Goal: Transaction & Acquisition: Purchase product/service

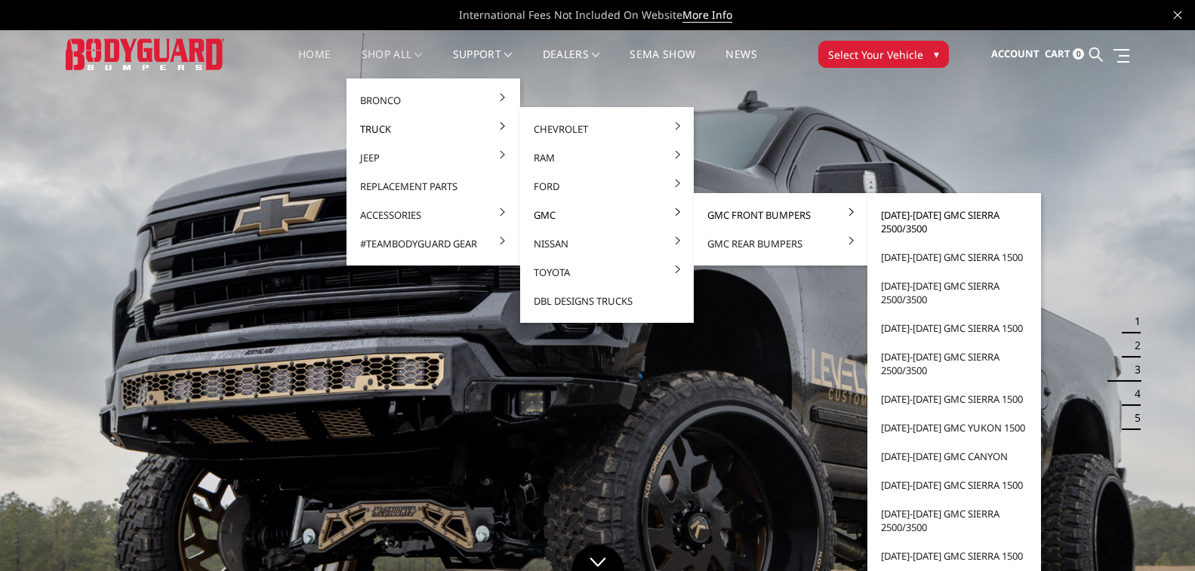
click at [920, 219] on link "[DATE]-[DATE] GMC Sierra 2500/3500" at bounding box center [953, 222] width 161 height 42
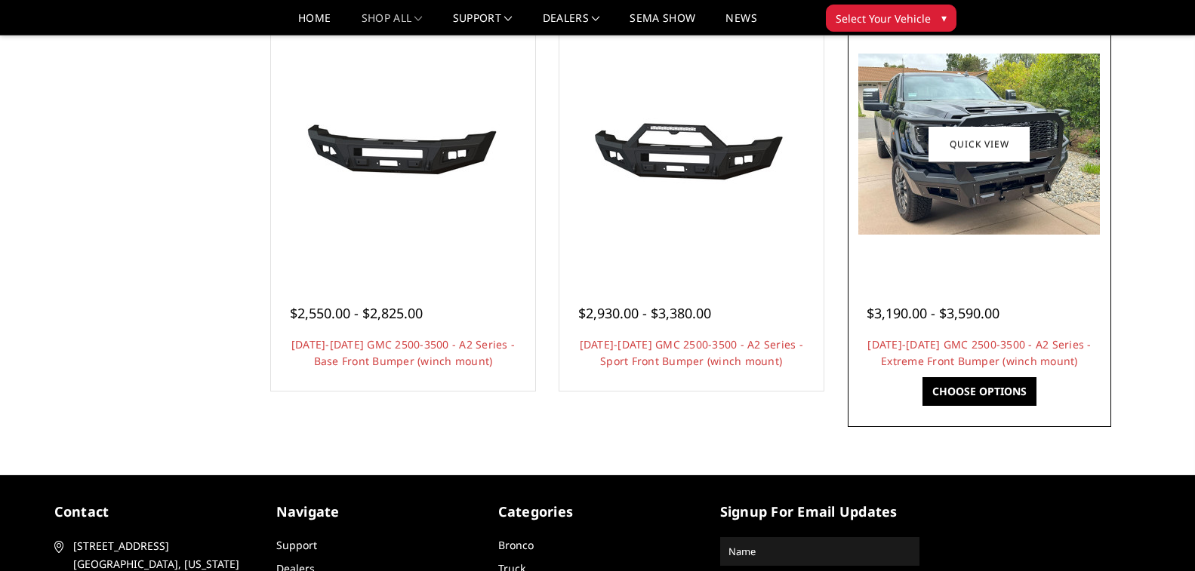
scroll to position [981, 0]
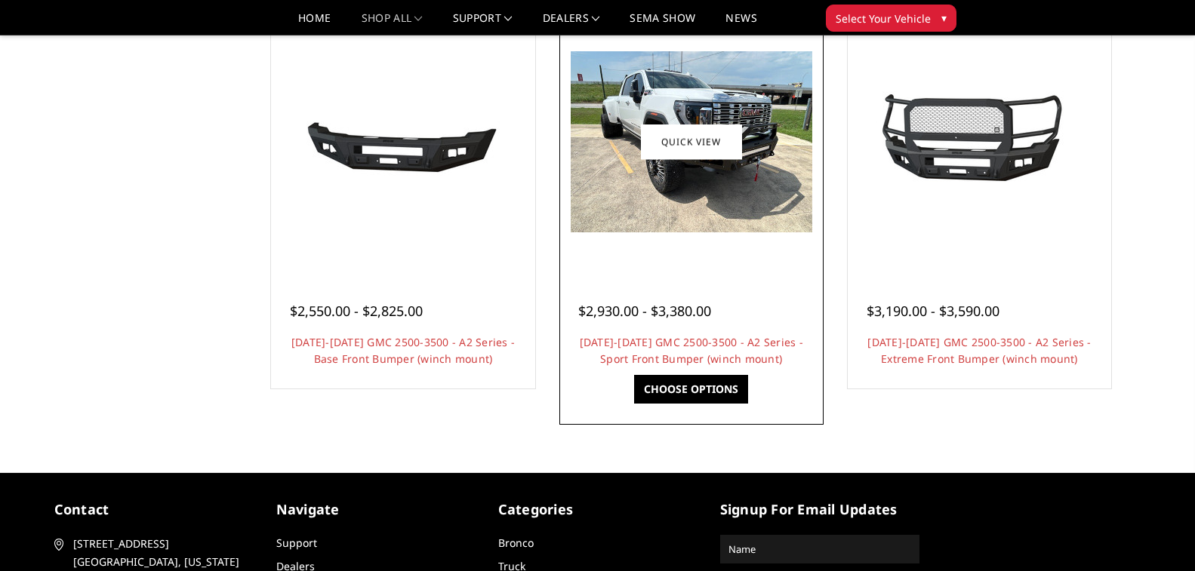
click at [709, 284] on div "$2,930.00 - $3,380.00 2024-2025 GMC 2500-3500 - A2 Series - Sport Front Bumper …" at bounding box center [691, 327] width 257 height 115
click at [693, 354] on link "[DATE]-[DATE] GMC 2500-3500 - A2 Series - Sport Front Bumper (winch mount)" at bounding box center [691, 350] width 223 height 31
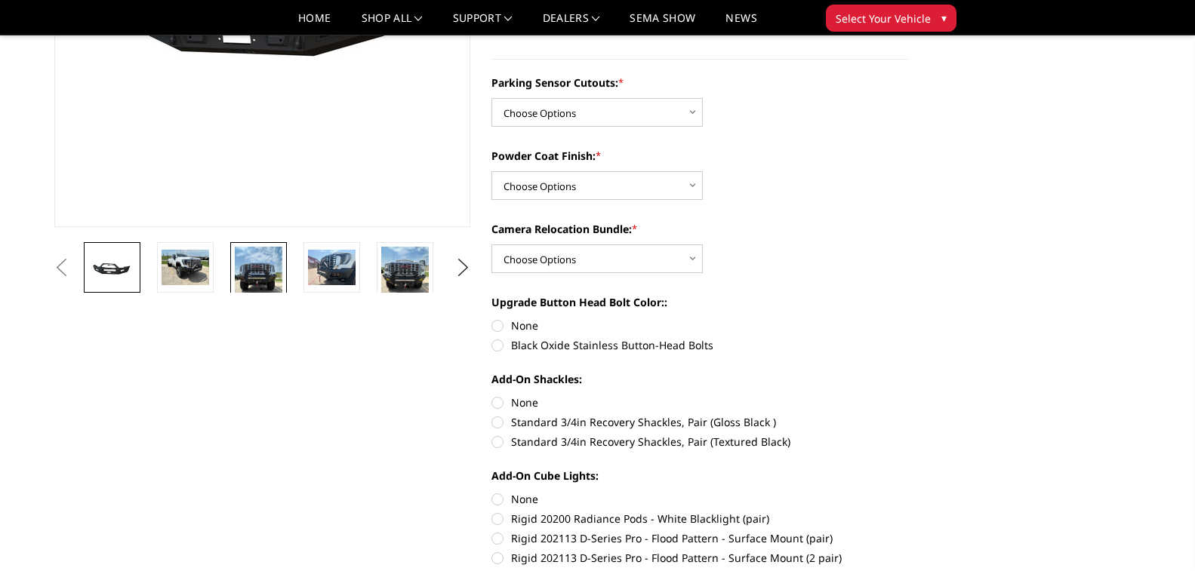
click at [271, 266] on img at bounding box center [259, 278] width 48 height 63
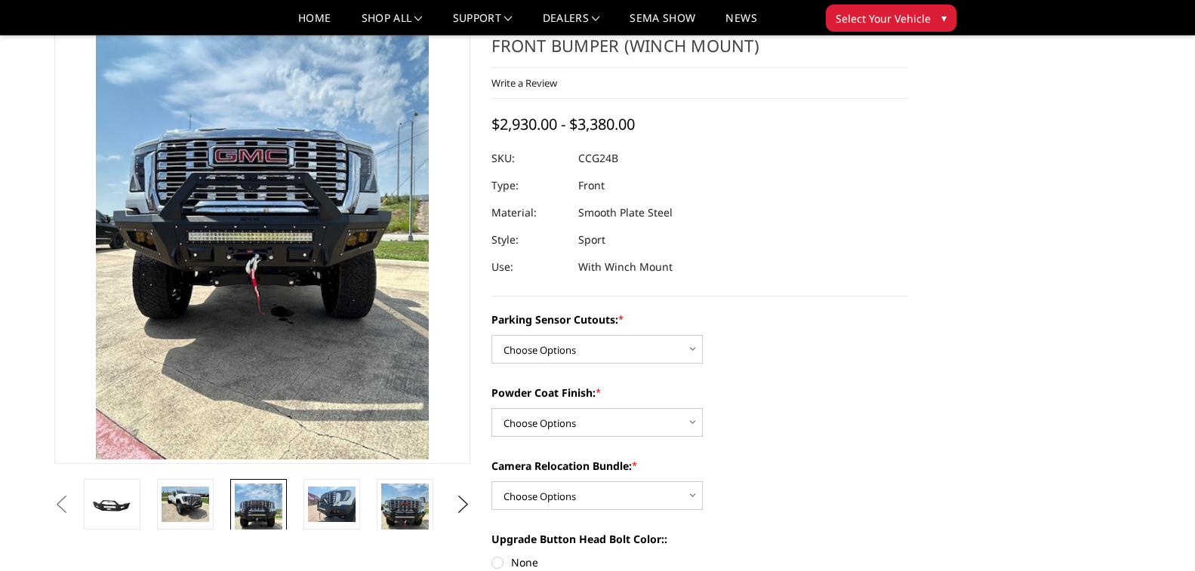
scroll to position [151, 0]
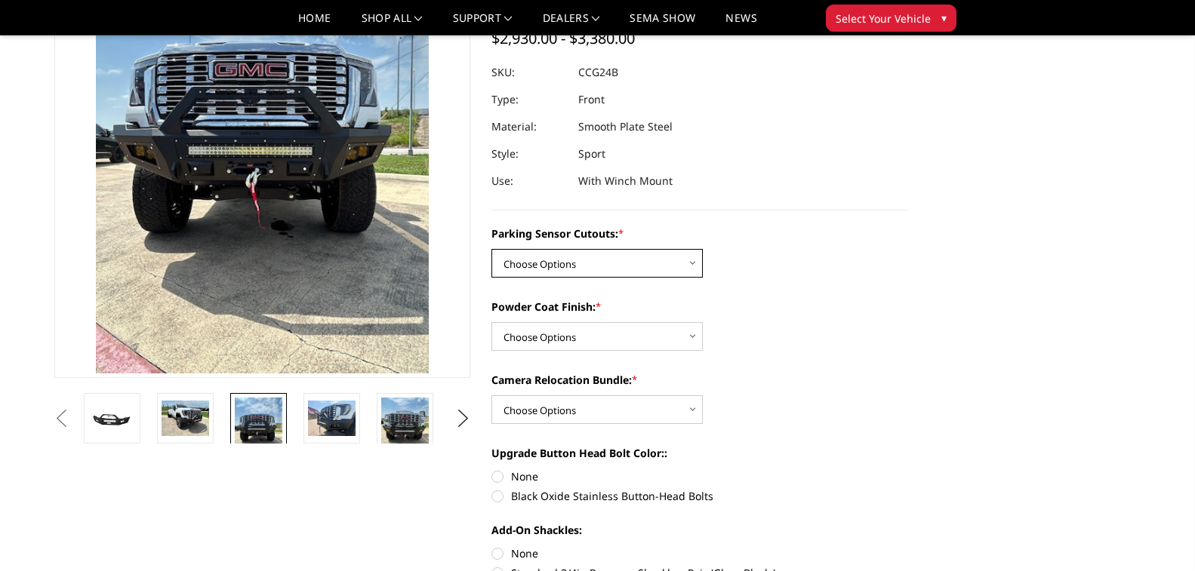
click at [579, 270] on select "Choose Options No - Without Parking Sensor Cutouts Yes - With Parking Sensor Cu…" at bounding box center [596, 263] width 211 height 29
select select "2151"
click at [491, 249] on select "Choose Options No - Without Parking Sensor Cutouts Yes - With Parking Sensor Cu…" at bounding box center [596, 263] width 211 height 29
click at [564, 327] on select "Choose Options Bare Metal Textured Black Powder Coat" at bounding box center [596, 336] width 211 height 29
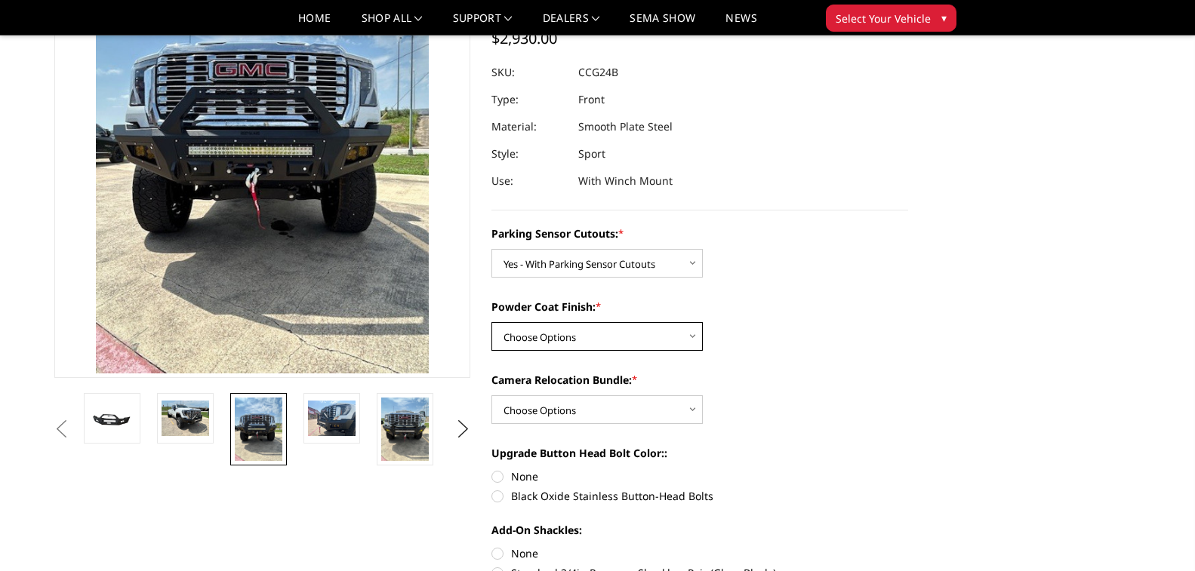
select select "2152"
click at [491, 322] on select "Choose Options Bare Metal Textured Black Powder Coat" at bounding box center [596, 336] width 211 height 29
click at [551, 401] on select "Choose Options WITH Camera Relocation Bundle WITHOUT Camera Relocation Bundle" at bounding box center [596, 409] width 211 height 29
select select "2154"
click at [491, 395] on select "Choose Options WITH Camera Relocation Bundle WITHOUT Camera Relocation Bundle" at bounding box center [596, 409] width 211 height 29
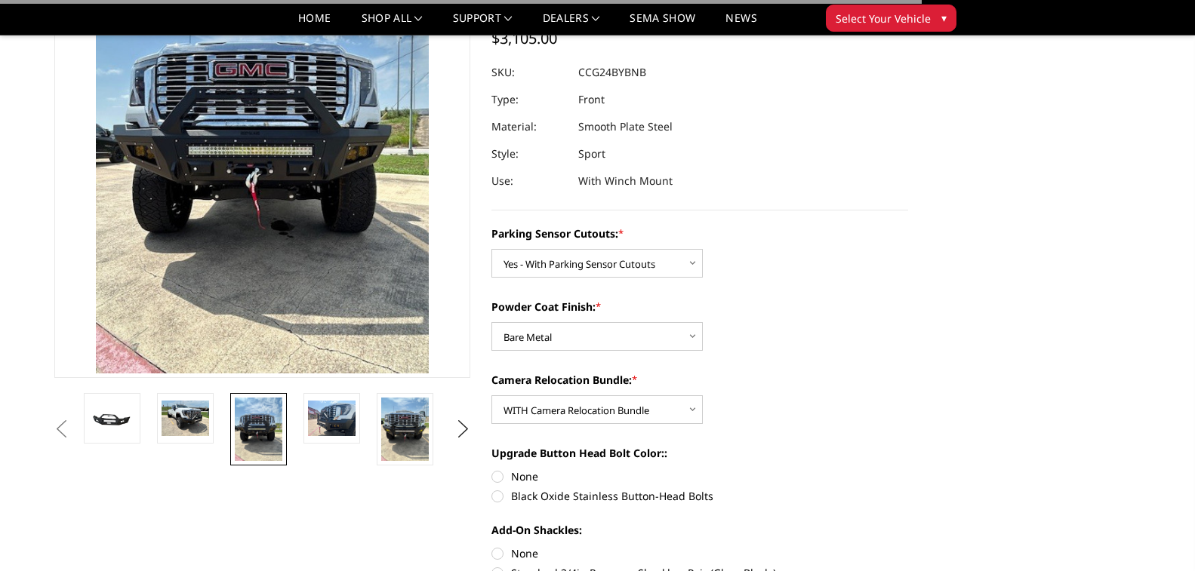
click at [512, 482] on label "None" at bounding box center [699, 477] width 417 height 16
click at [492, 469] on input "None" at bounding box center [491, 469] width 1 height 1
radio input "true"
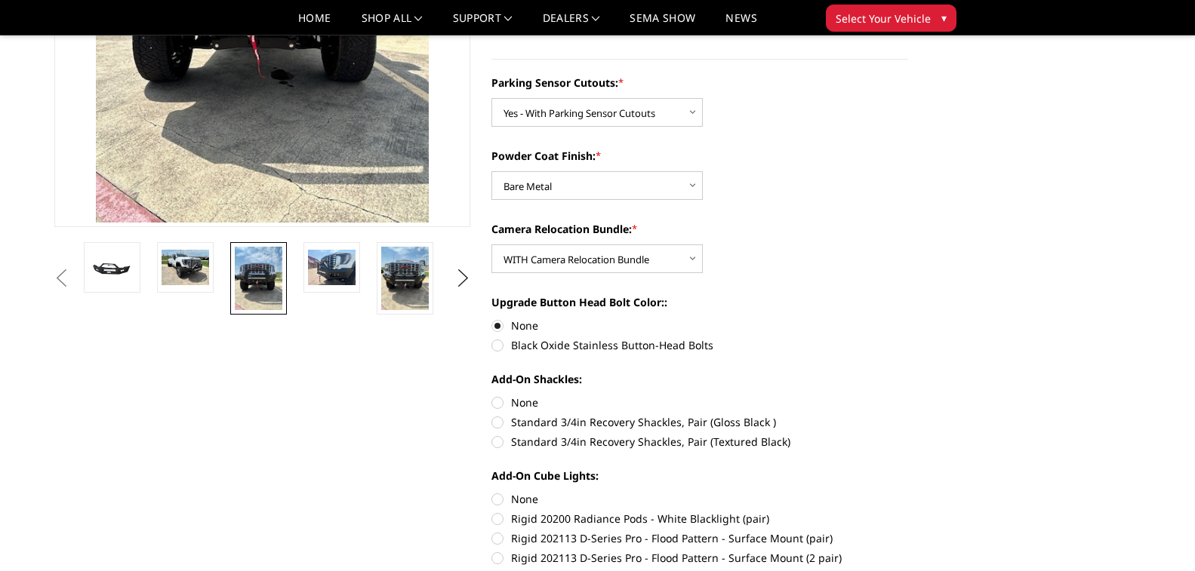
click at [513, 405] on label "None" at bounding box center [699, 403] width 417 height 16
click at [492, 395] on input "None" at bounding box center [491, 395] width 1 height 1
radio input "true"
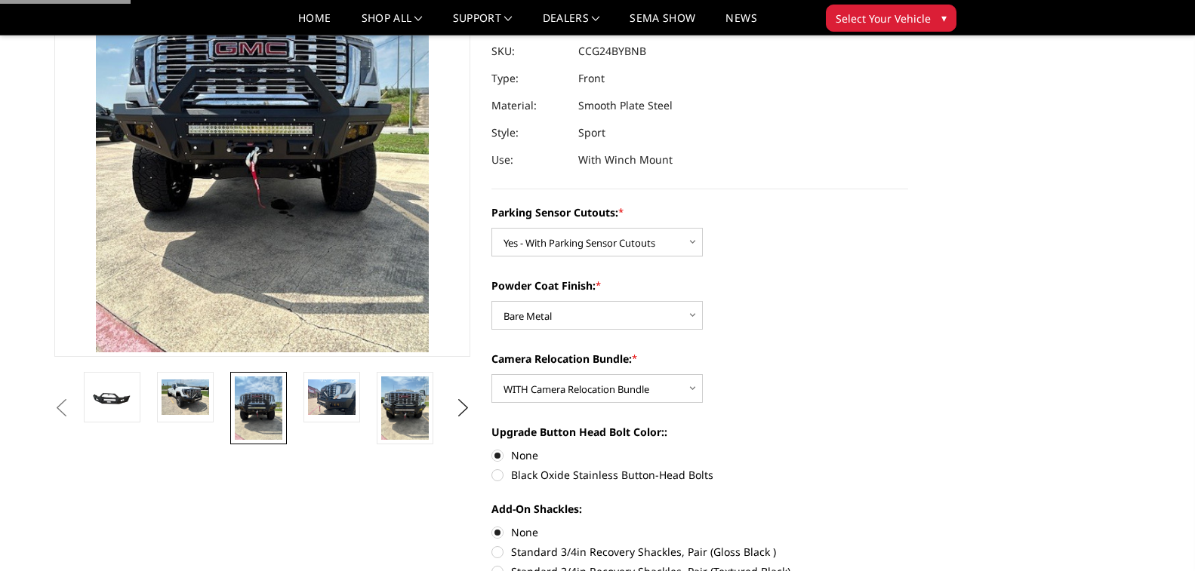
scroll to position [0, 0]
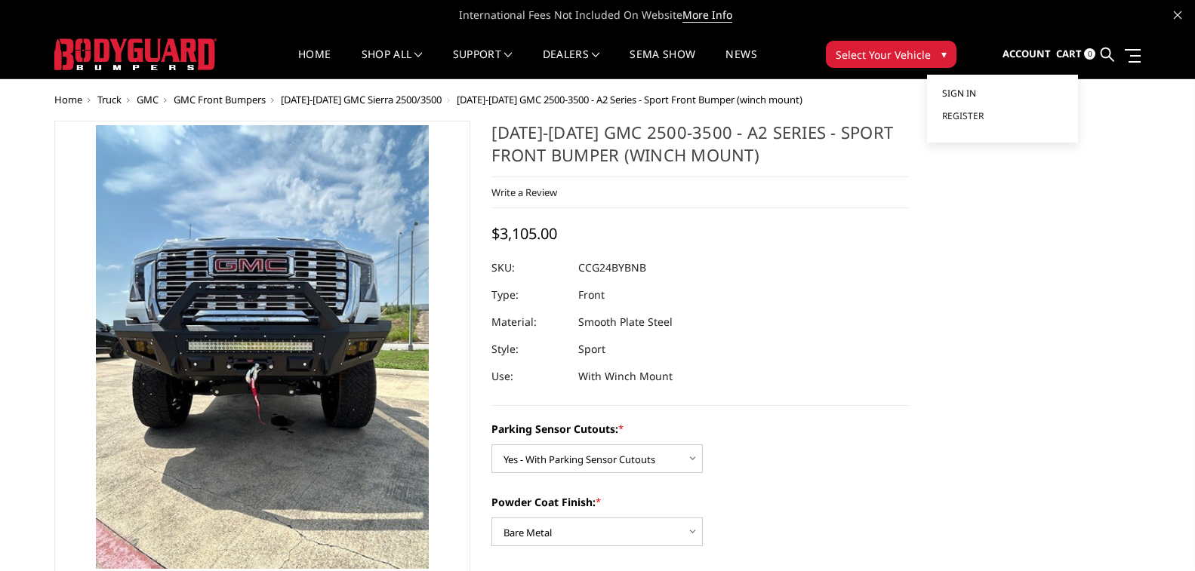
click at [977, 94] on link "Sign in" at bounding box center [1002, 93] width 121 height 23
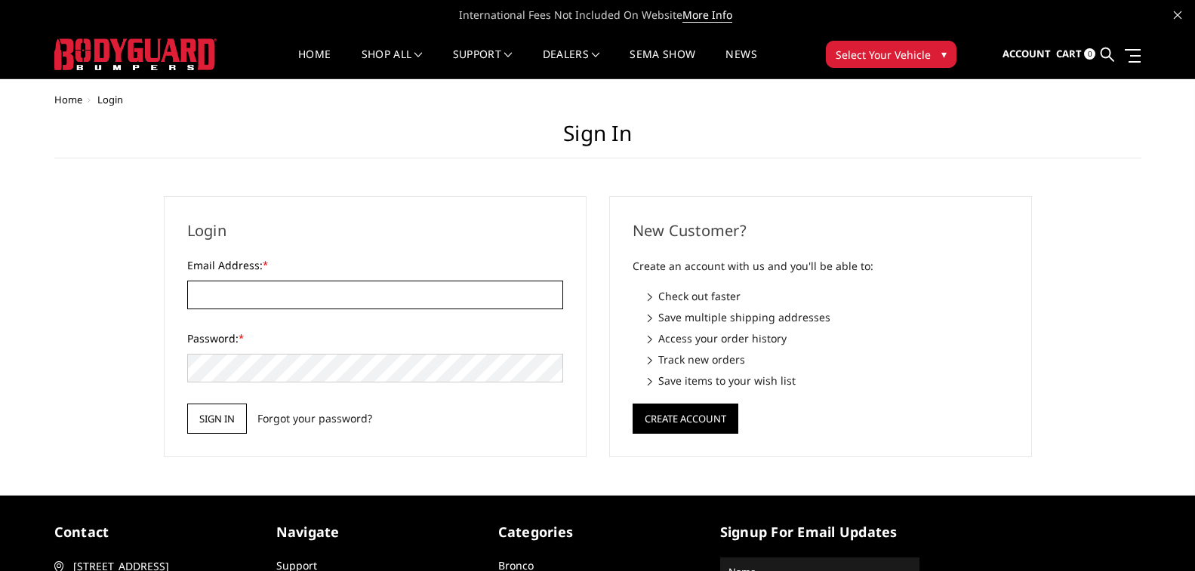
type input "bruners.ecc@gmail.com"
click at [208, 423] on input "Sign in" at bounding box center [217, 419] width 60 height 30
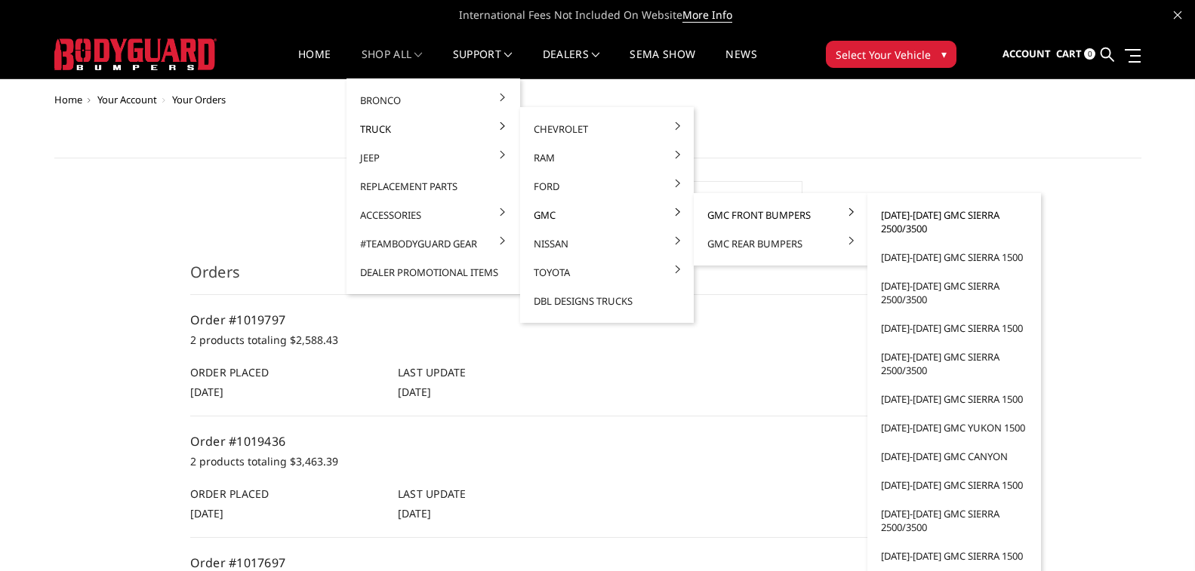
click at [922, 220] on link "[DATE]-[DATE] GMC Sierra 2500/3500" at bounding box center [953, 222] width 161 height 42
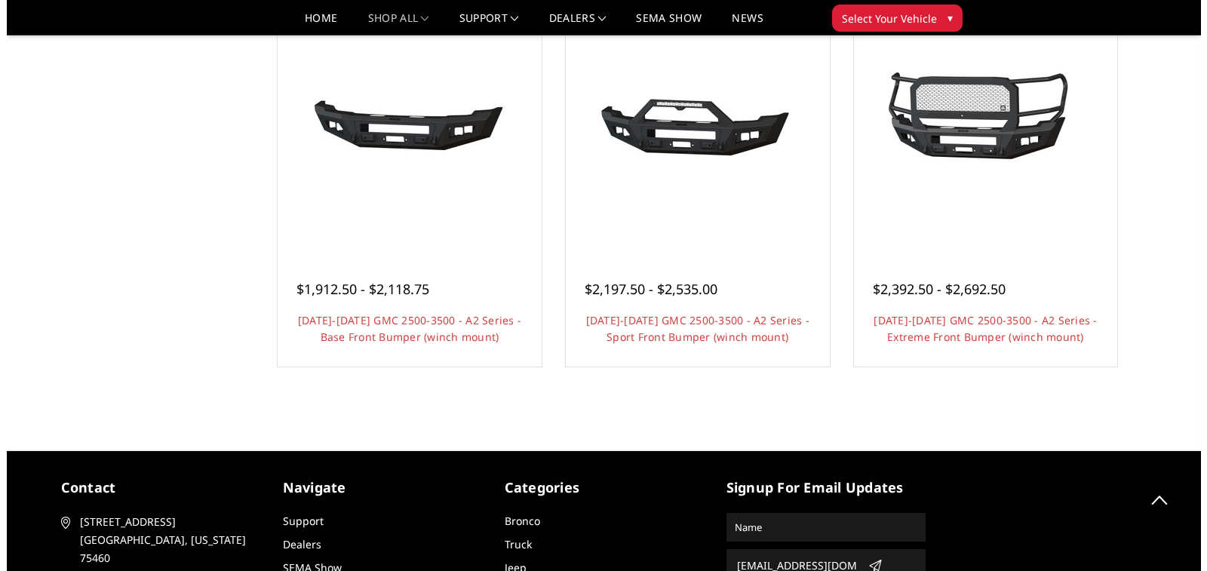
scroll to position [930, 0]
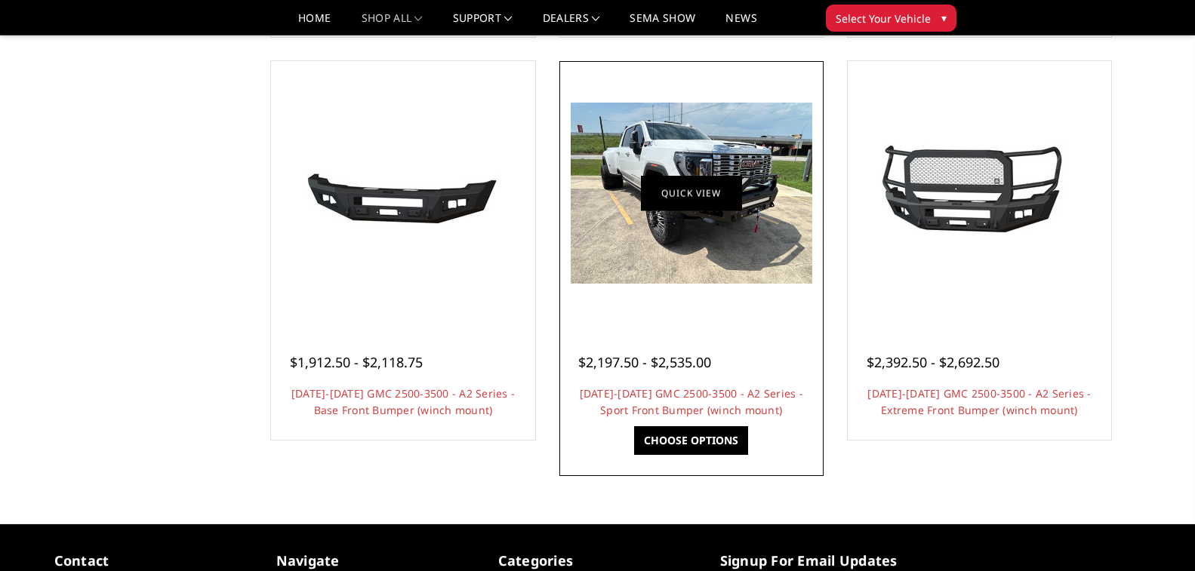
click at [652, 192] on link "Quick view" at bounding box center [691, 193] width 101 height 35
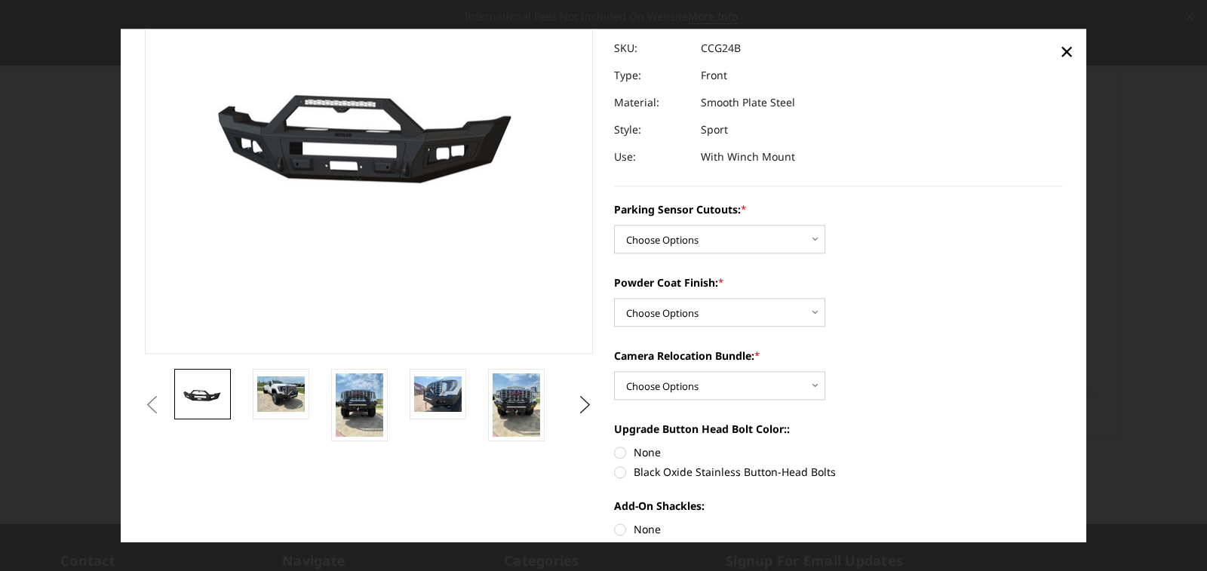
scroll to position [75, 0]
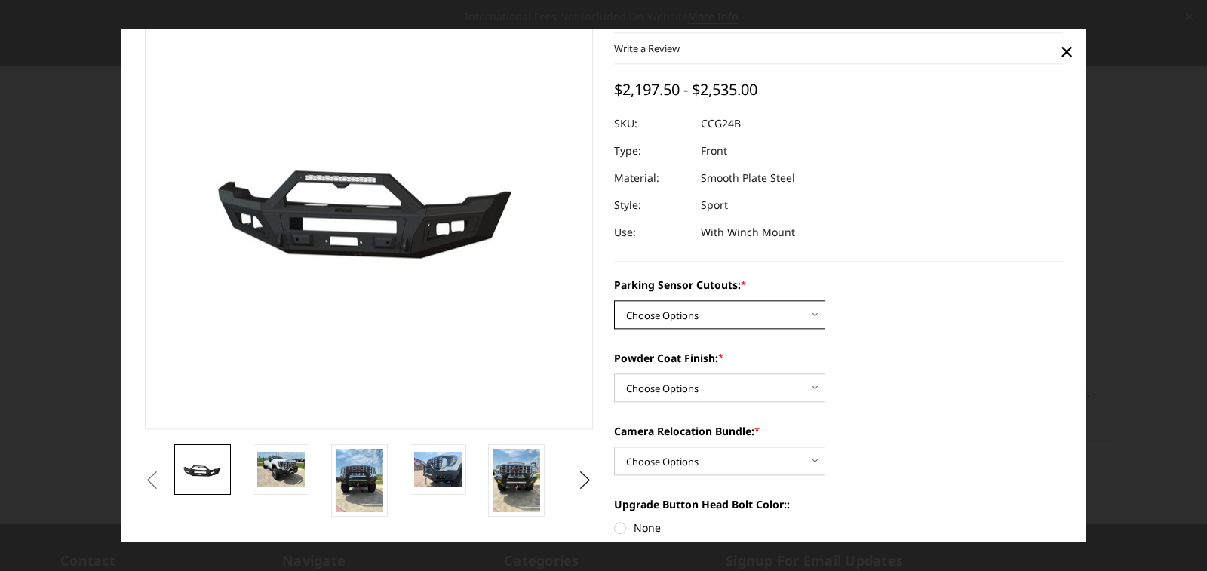
click at [634, 313] on select "Choose Options No - Without Parking Sensor Cutouts Yes - With Parking Sensor Cu…" at bounding box center [719, 314] width 211 height 29
click at [663, 315] on select "Choose Options No - Without Parking Sensor Cutouts Yes - With Parking Sensor Cu…" at bounding box center [719, 314] width 211 height 29
click at [652, 316] on select "Choose Options No - Without Parking Sensor Cutouts Yes - With Parking Sensor Cu…" at bounding box center [719, 314] width 211 height 29
select select "2151"
click at [614, 300] on select "Choose Options No - Without Parking Sensor Cutouts Yes - With Parking Sensor Cu…" at bounding box center [719, 314] width 211 height 29
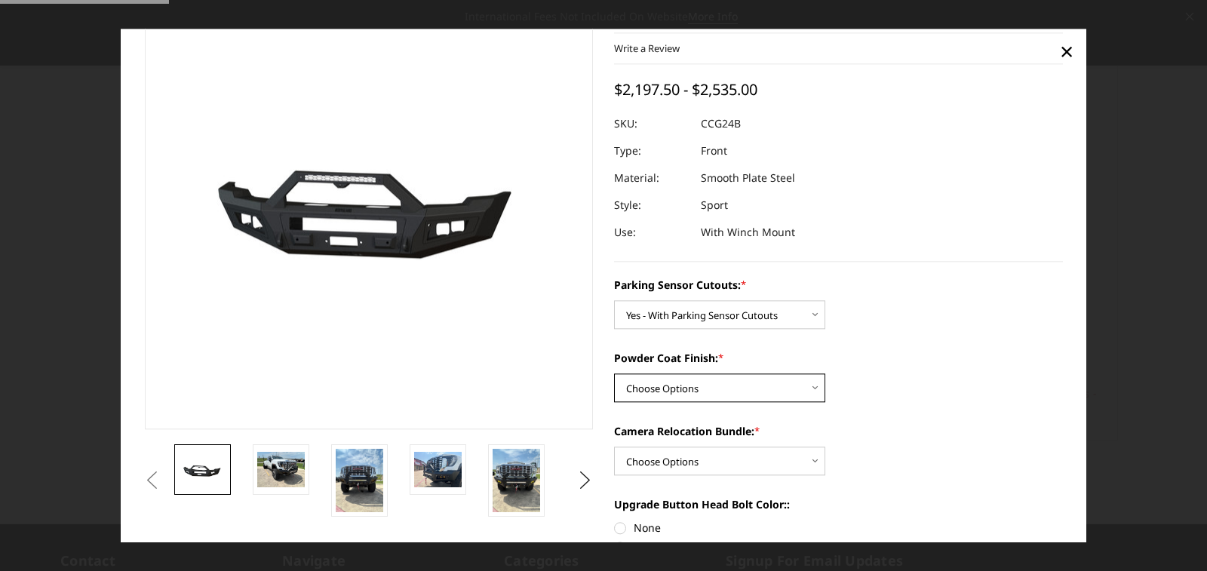
click at [659, 395] on select "Choose Options Bare Metal Textured Black Powder Coat" at bounding box center [719, 388] width 211 height 29
select select "2152"
click at [614, 374] on select "Choose Options Bare Metal Textured Black Powder Coat" at bounding box center [719, 388] width 211 height 29
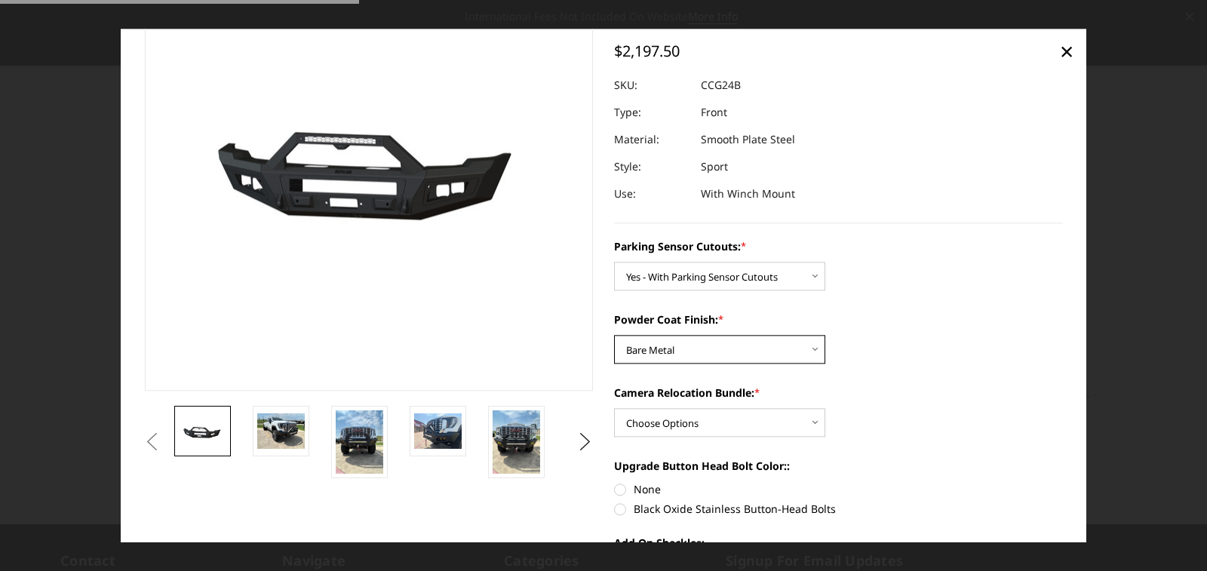
scroll to position [151, 0]
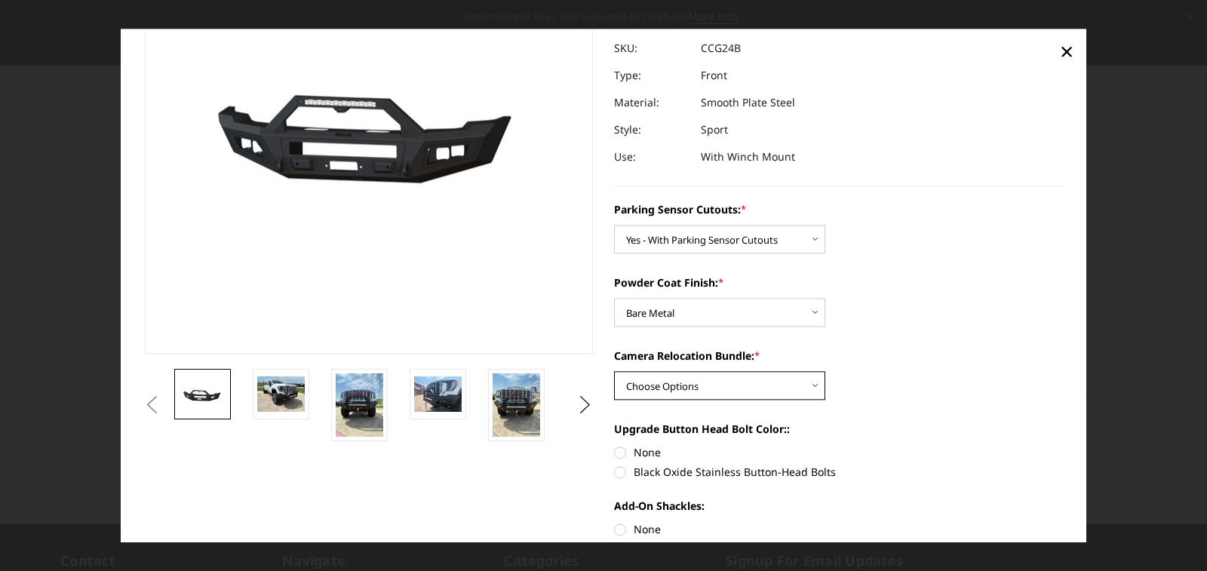
click at [690, 393] on select "Choose Options WITH Camera Relocation Bundle WITHOUT Camera Relocation Bundle" at bounding box center [719, 385] width 211 height 29
select select "2154"
click at [614, 371] on select "Choose Options WITH Camera Relocation Bundle WITHOUT Camera Relocation Bundle" at bounding box center [719, 385] width 211 height 29
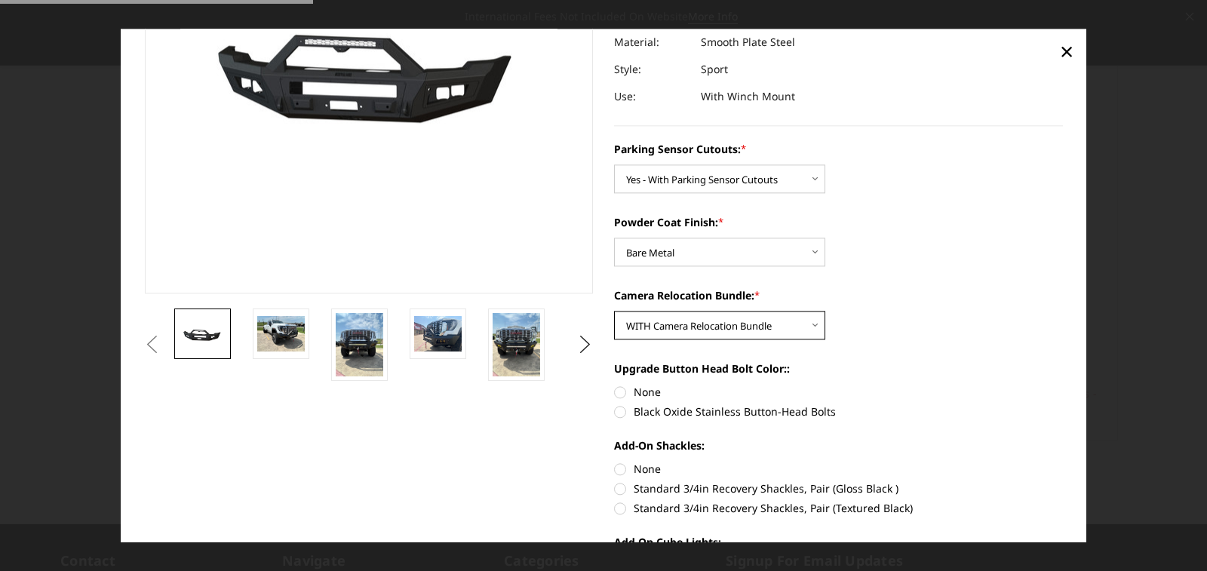
scroll to position [302, 0]
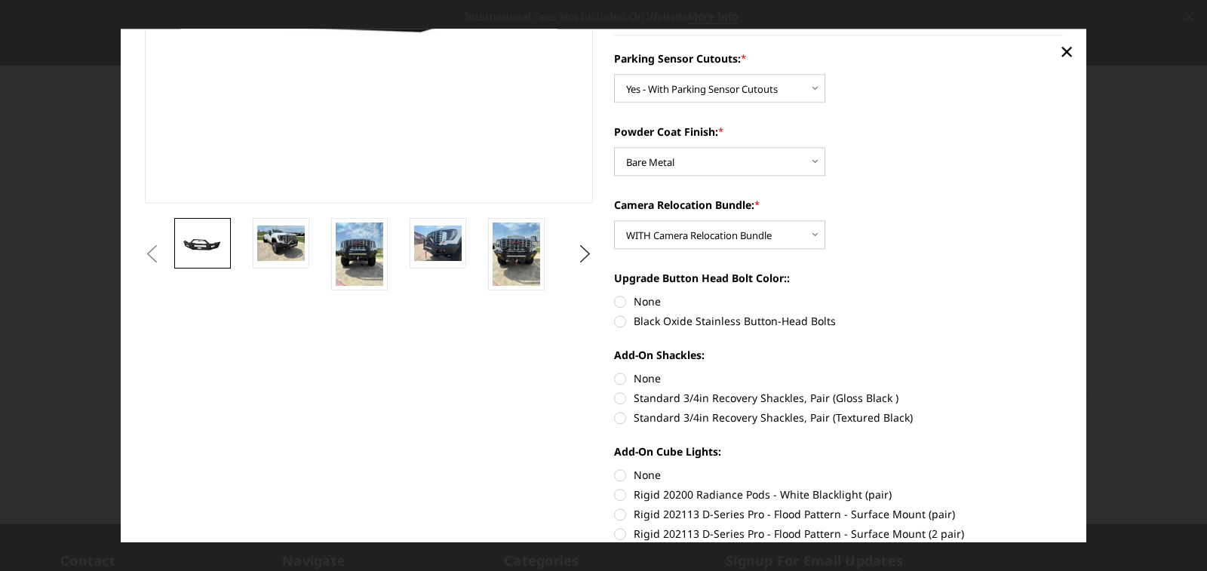
click at [631, 302] on label "None" at bounding box center [838, 302] width 449 height 16
click at [615, 294] on input "None" at bounding box center [614, 294] width 1 height 1
radio input "true"
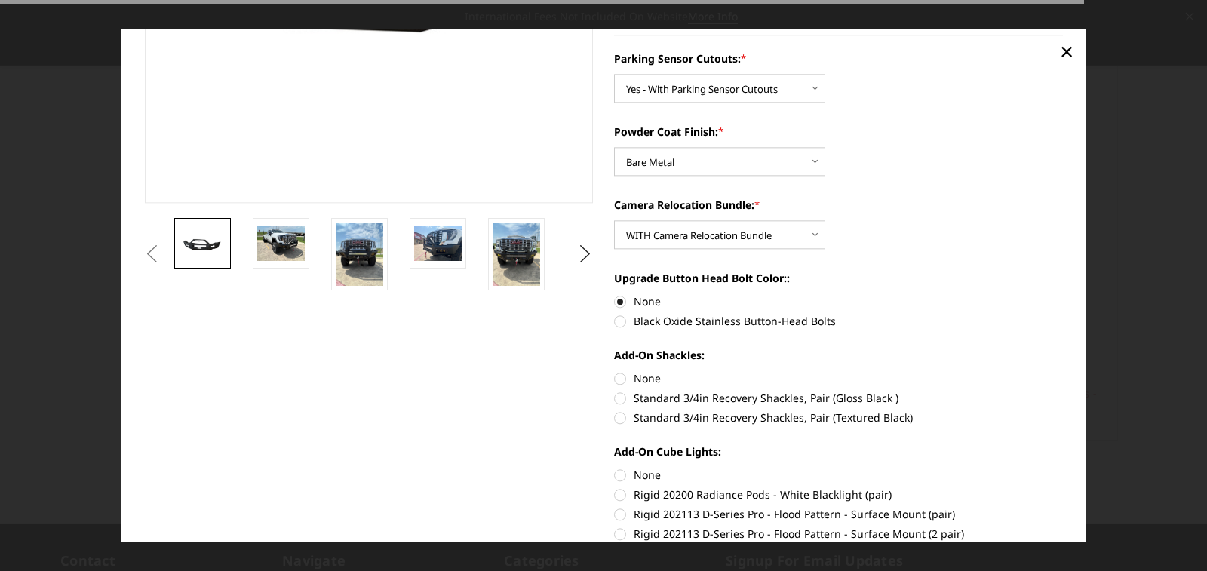
click at [636, 374] on label "None" at bounding box center [838, 379] width 449 height 16
click at [615, 371] on input "None" at bounding box center [614, 371] width 1 height 1
radio input "true"
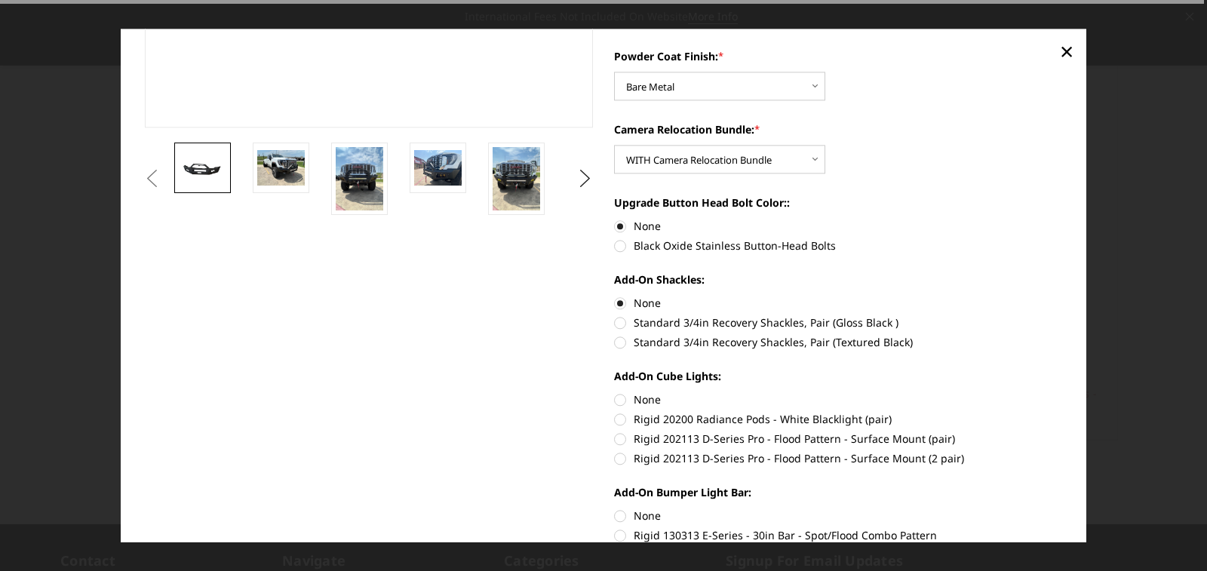
click at [647, 403] on label "None" at bounding box center [838, 400] width 449 height 16
click at [615, 392] on input "None" at bounding box center [614, 392] width 1 height 1
radio input "true"
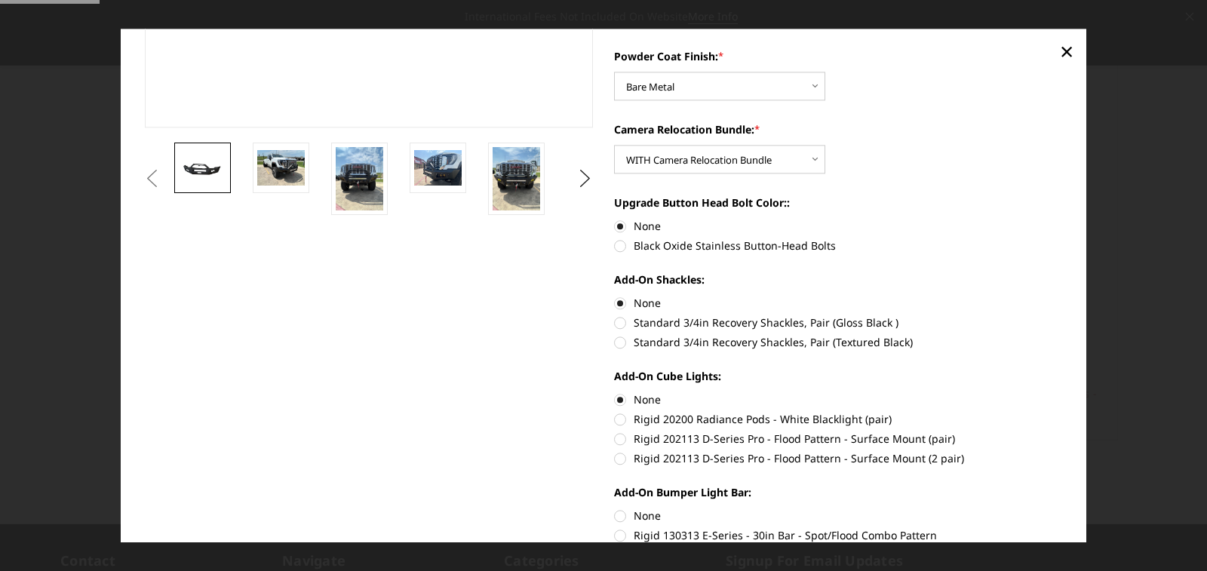
scroll to position [604, 0]
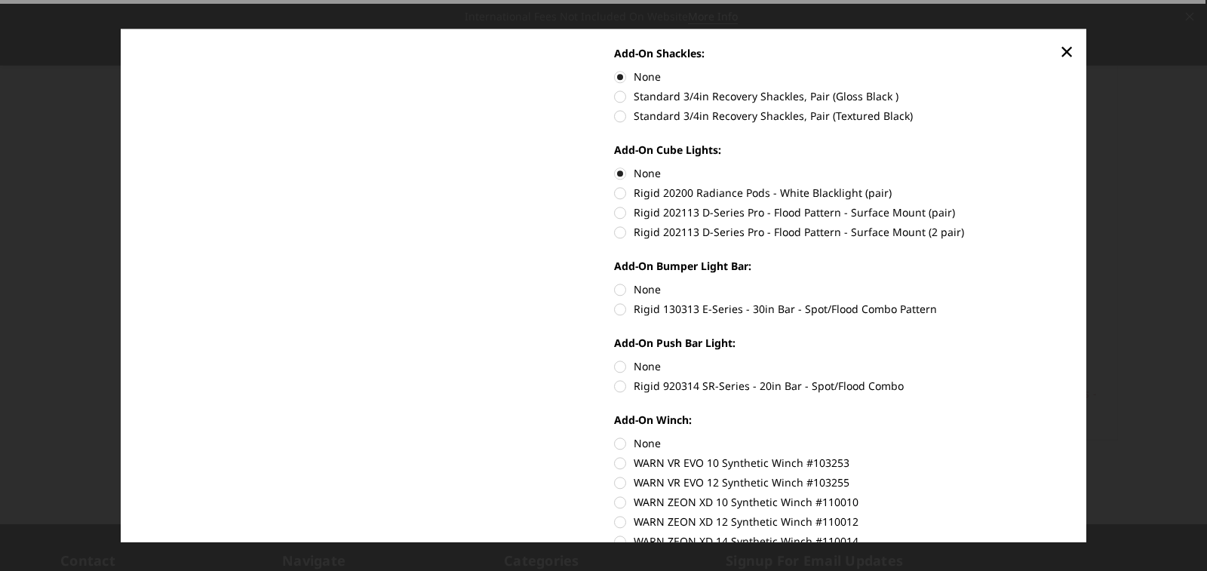
click at [638, 285] on label "None" at bounding box center [838, 289] width 449 height 16
click at [615, 282] on input "None" at bounding box center [614, 281] width 1 height 1
radio input "true"
click at [637, 365] on label "None" at bounding box center [838, 366] width 449 height 16
click at [615, 359] on input "None" at bounding box center [614, 358] width 1 height 1
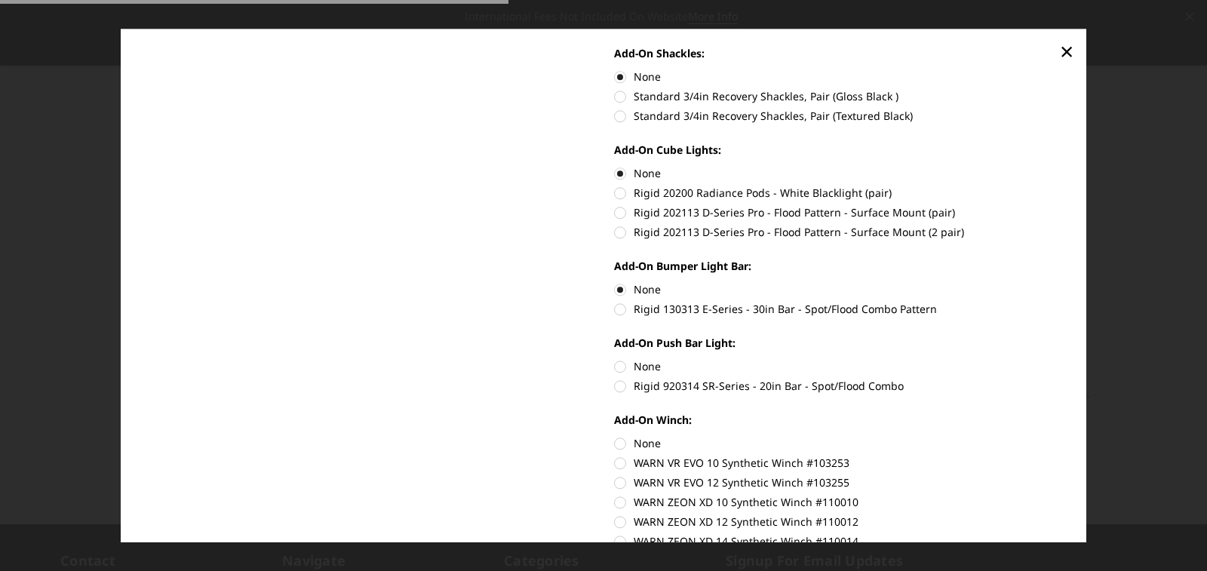
radio input "true"
click at [625, 444] on label "None" at bounding box center [838, 443] width 449 height 16
click at [615, 436] on input "None" at bounding box center [614, 435] width 1 height 1
radio input "true"
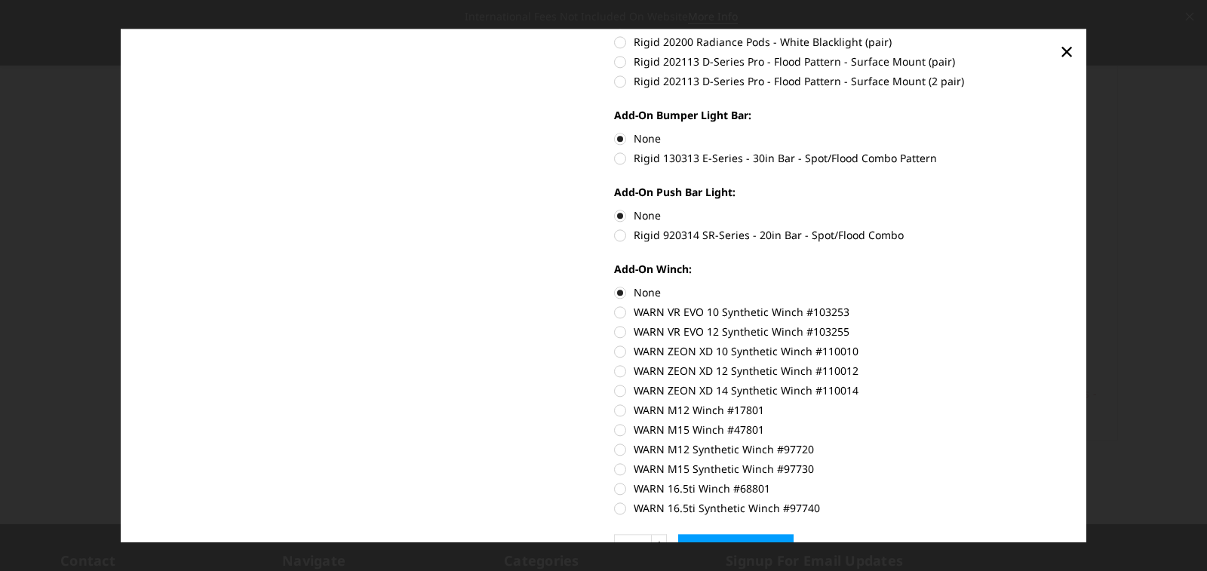
scroll to position [844, 0]
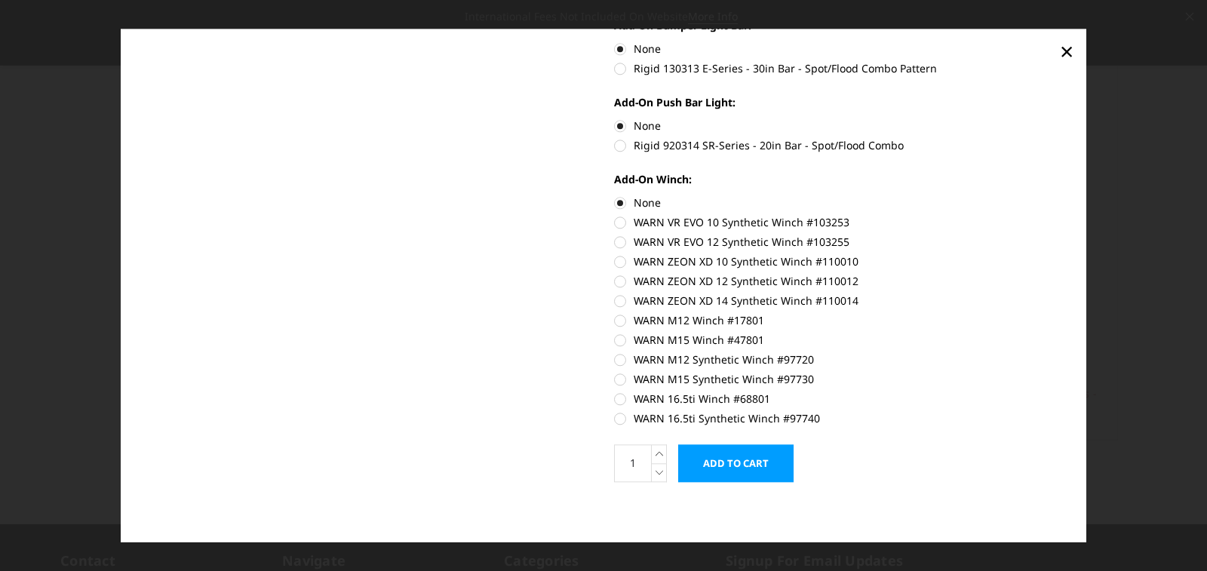
click at [745, 467] on input "Add to Cart" at bounding box center [735, 463] width 115 height 38
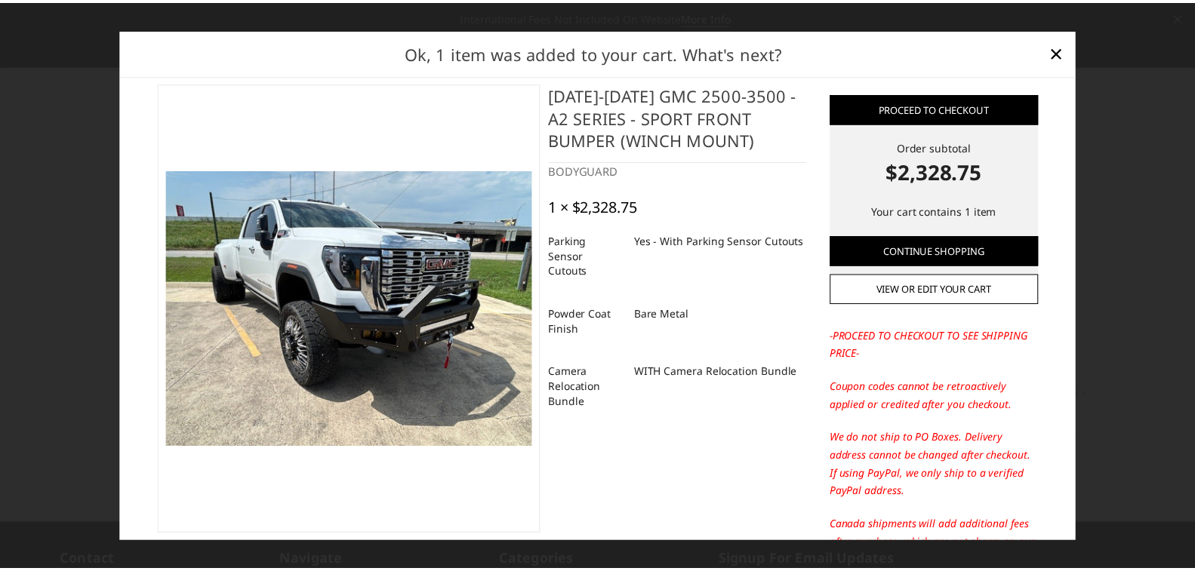
scroll to position [0, 0]
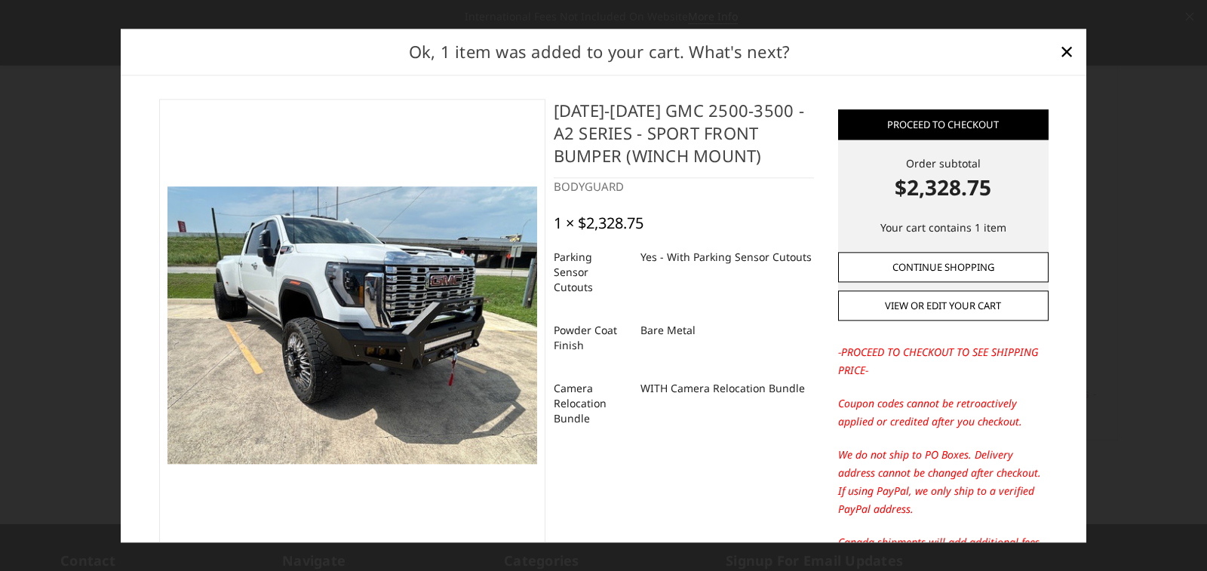
click at [954, 271] on link "Continue Shopping" at bounding box center [943, 267] width 211 height 30
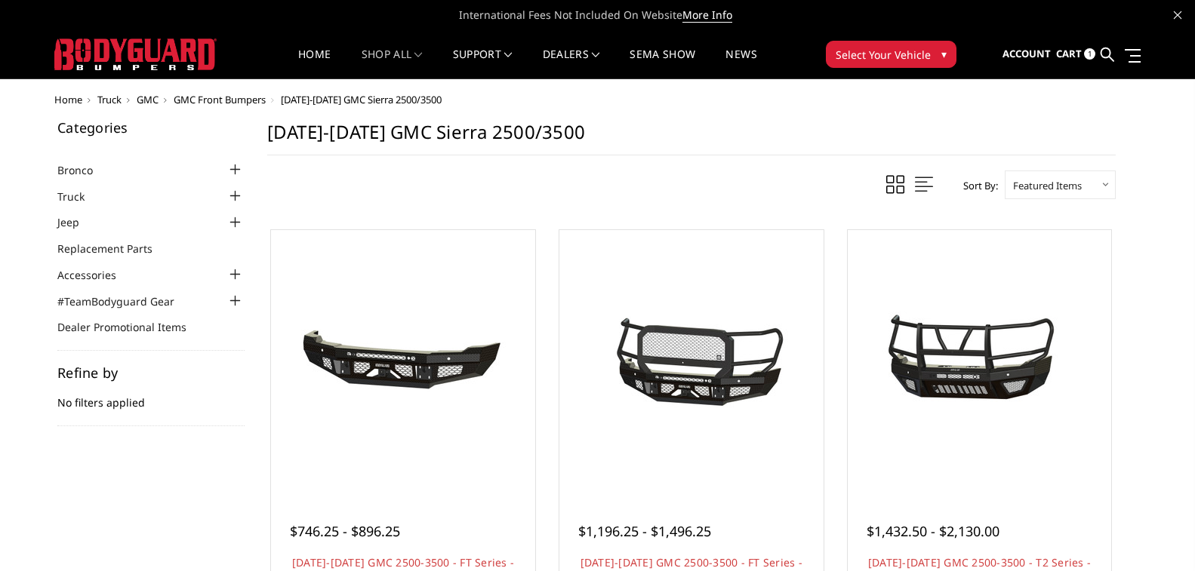
click at [1068, 57] on span "Cart" at bounding box center [1069, 54] width 26 height 14
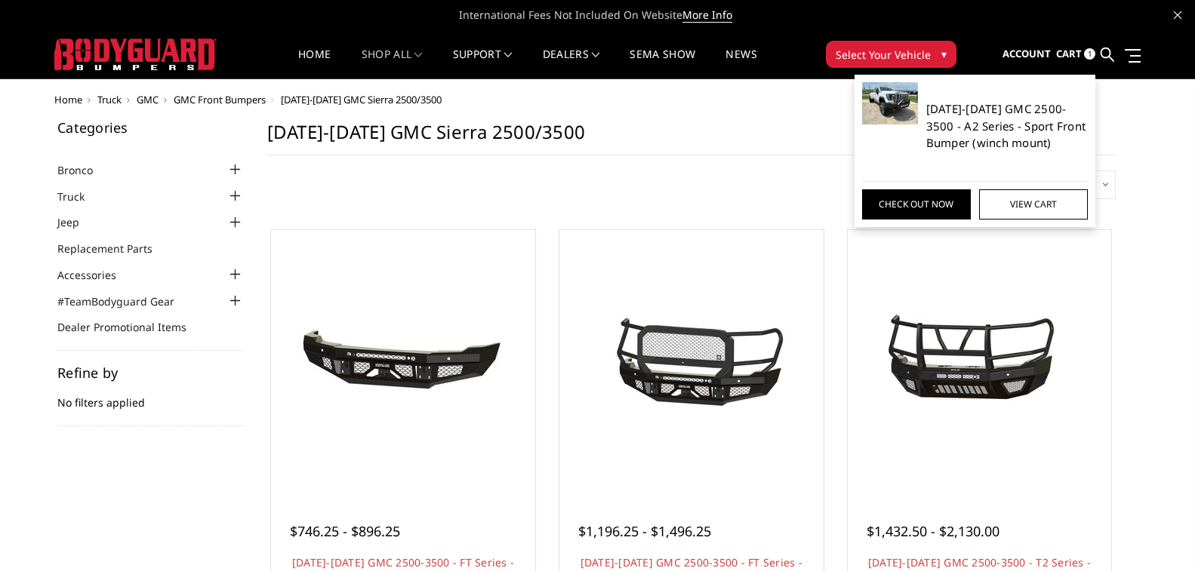
click at [998, 128] on link "[DATE]-[DATE] GMC 2500-3500 - A2 Series - Sport Front Bumper (winch mount)" at bounding box center [1007, 125] width 162 height 51
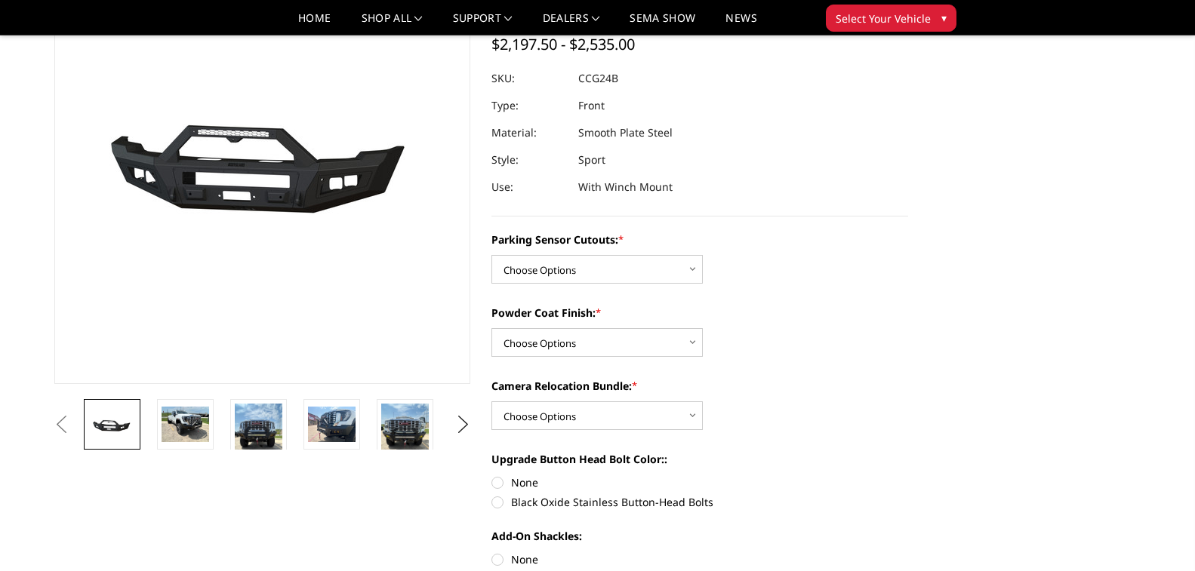
scroll to position [226, 0]
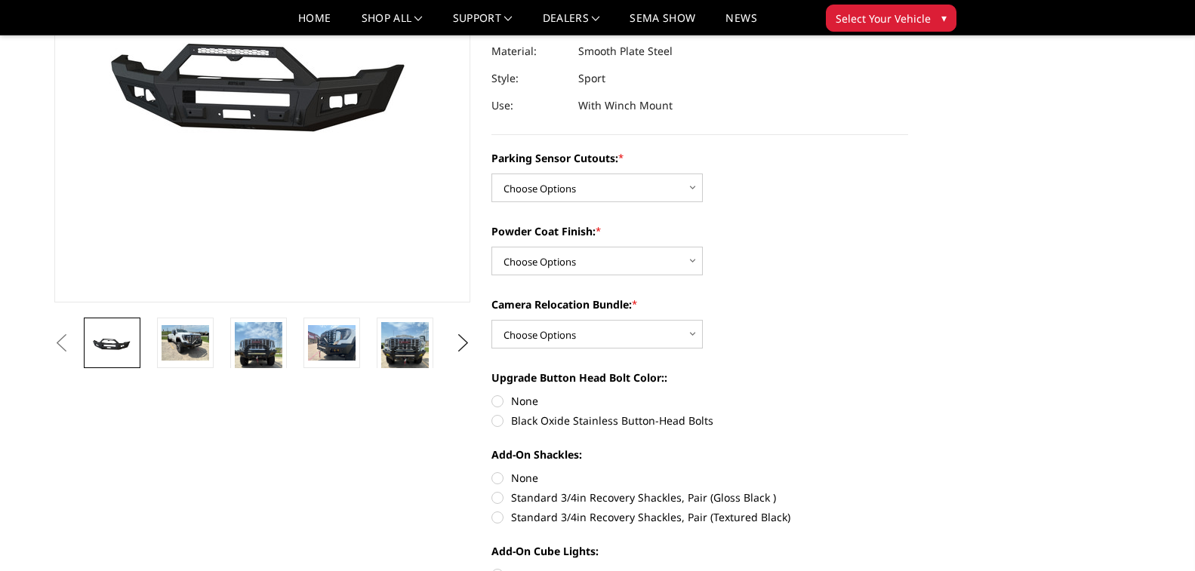
click at [605, 201] on select "Choose Options No - Without Parking Sensor Cutouts Yes - With Parking Sensor Cu…" at bounding box center [596, 188] width 211 height 29
click at [491, 174] on select "Choose Options No - Without Parking Sensor Cutouts Yes - With Parking Sensor Cu…" at bounding box center [596, 188] width 211 height 29
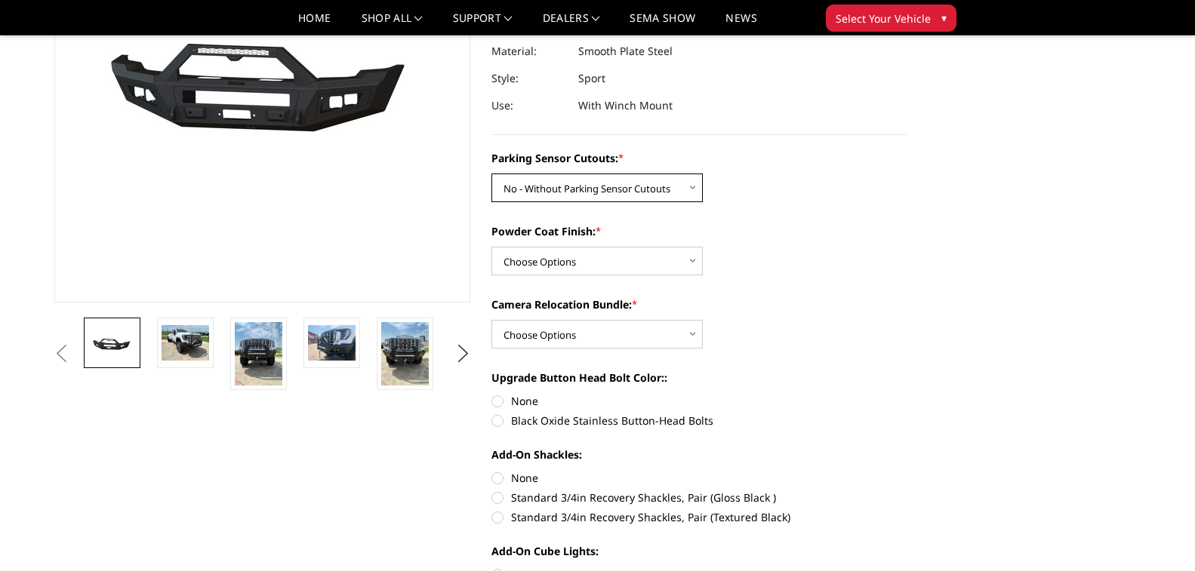
click at [553, 195] on select "Choose Options No - Without Parking Sensor Cutouts Yes - With Parking Sensor Cu…" at bounding box center [596, 188] width 211 height 29
select select "2151"
click at [491, 174] on select "Choose Options No - Without Parking Sensor Cutouts Yes - With Parking Sensor Cu…" at bounding box center [596, 188] width 211 height 29
click at [535, 257] on select "Choose Options Bare Metal Textured Black Powder Coat" at bounding box center [596, 261] width 211 height 29
click at [491, 247] on select "Choose Options Bare Metal Textured Black Powder Coat" at bounding box center [596, 261] width 211 height 29
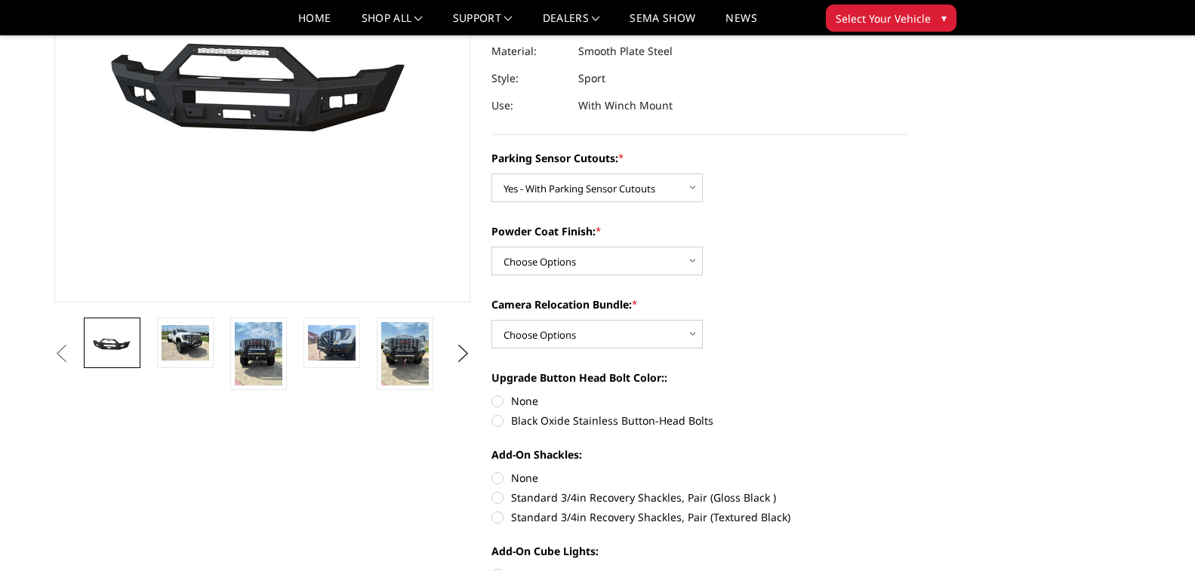
drag, startPoint x: 535, startPoint y: 288, endPoint x: 531, endPoint y: 272, distance: 17.0
click at [531, 269] on select "Choose Options Bare Metal Textured Black Powder Coat" at bounding box center [596, 261] width 211 height 29
select select "2152"
click at [491, 247] on select "Choose Options Bare Metal Textured Black Powder Coat" at bounding box center [596, 261] width 211 height 29
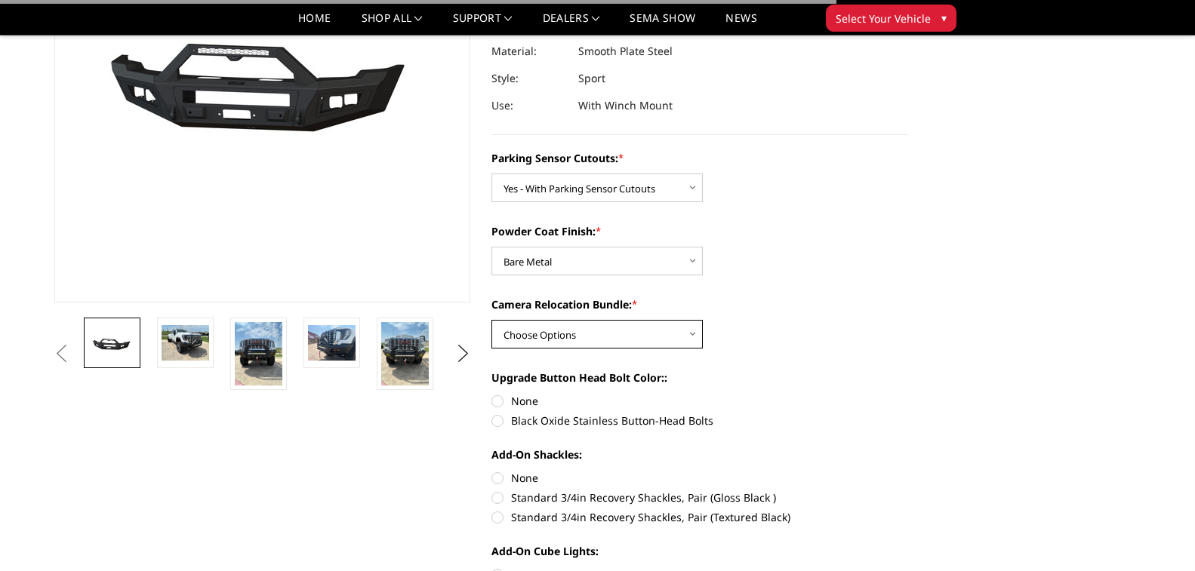
click at [540, 330] on select "Choose Options WITH Camera Relocation Bundle WITHOUT Camera Relocation Bundle" at bounding box center [596, 334] width 211 height 29
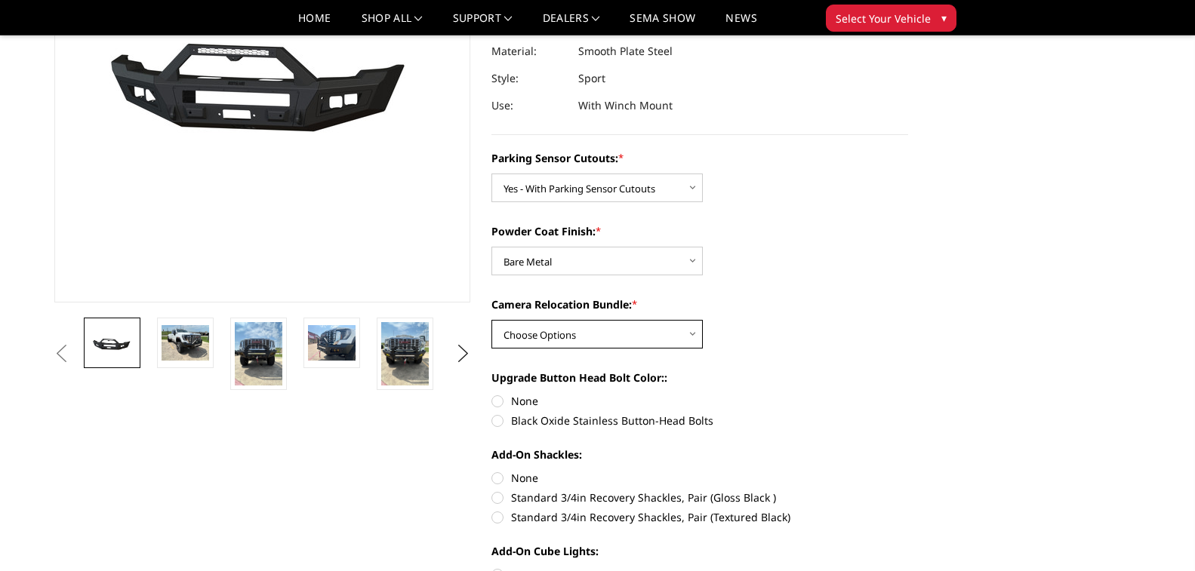
select select "2154"
click at [491, 320] on select "Choose Options WITH Camera Relocation Bundle WITHOUT Camera Relocation Bundle" at bounding box center [596, 334] width 211 height 29
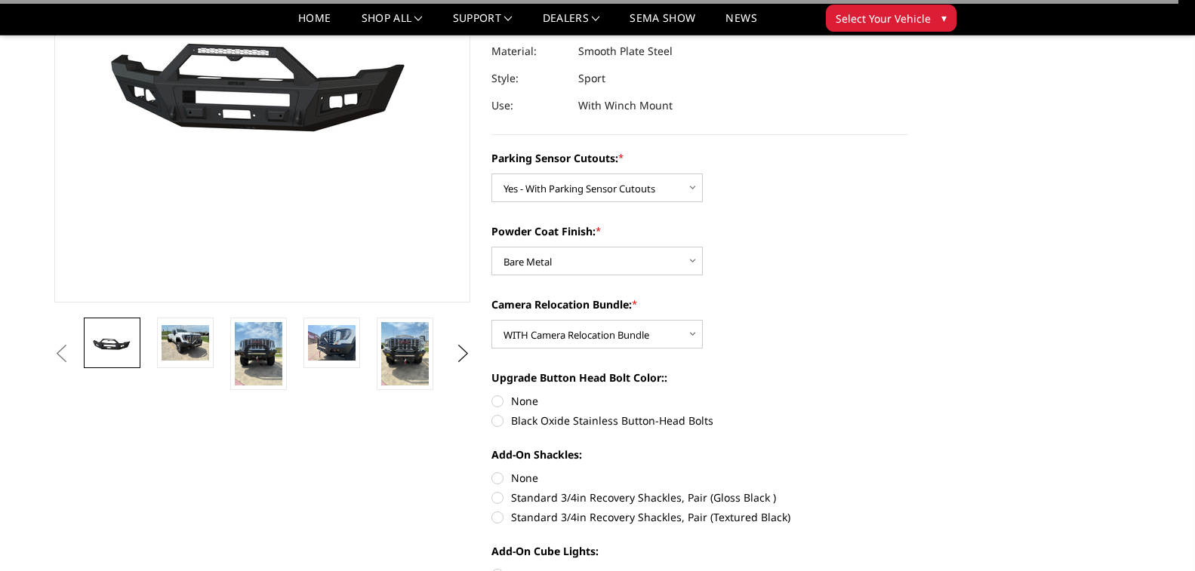
click at [504, 400] on label "None" at bounding box center [699, 401] width 417 height 16
click at [492, 394] on input "None" at bounding box center [491, 393] width 1 height 1
radio input "true"
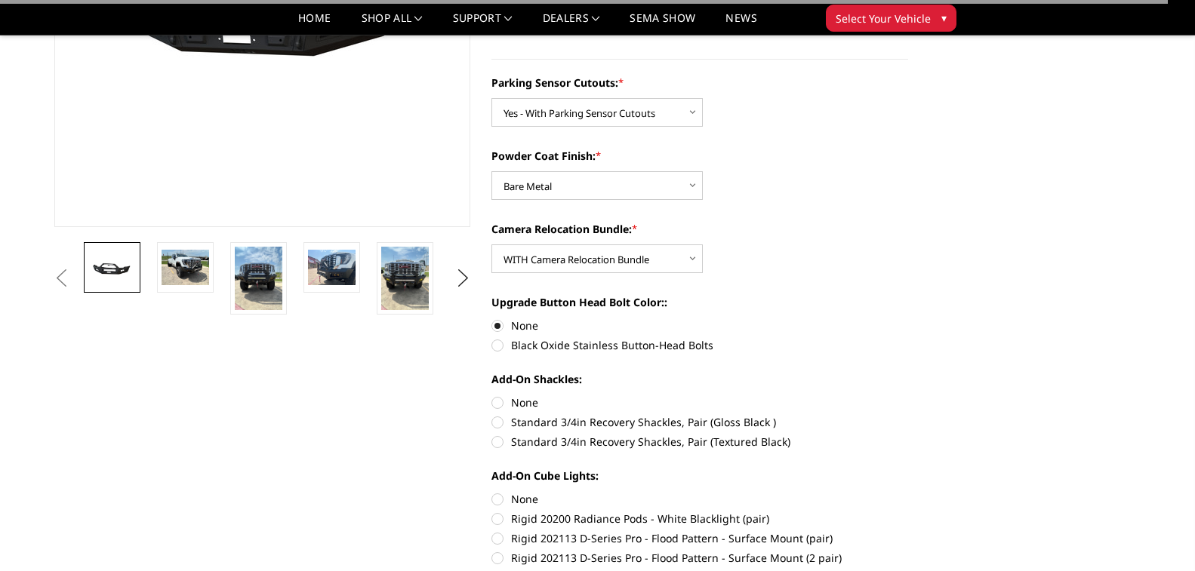
click at [522, 409] on label "None" at bounding box center [699, 403] width 417 height 16
click at [492, 395] on input "None" at bounding box center [491, 395] width 1 height 1
radio input "true"
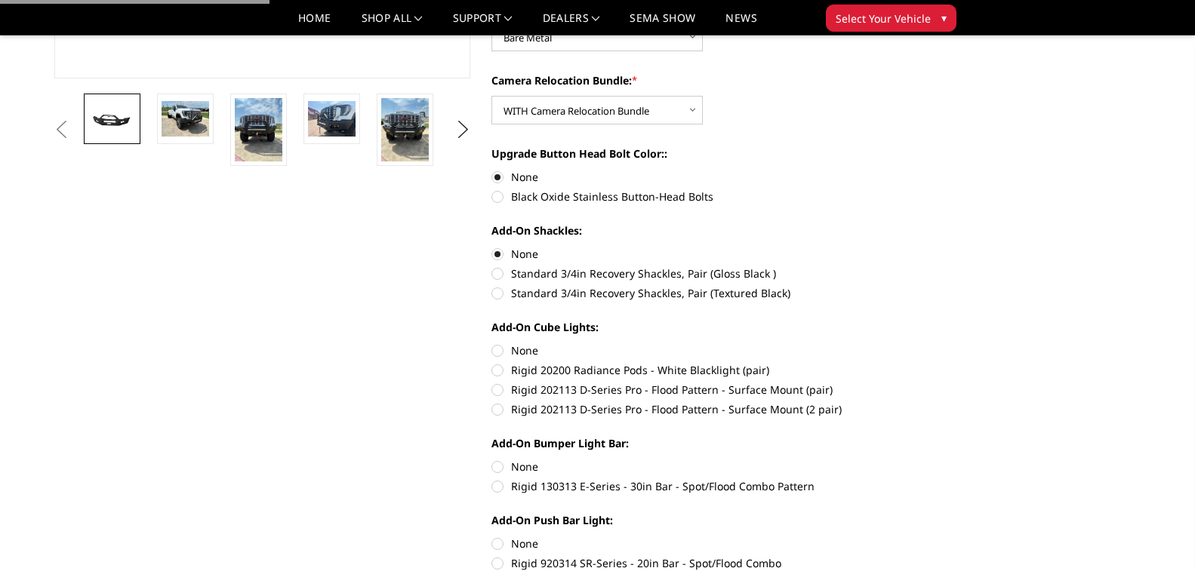
scroll to position [453, 0]
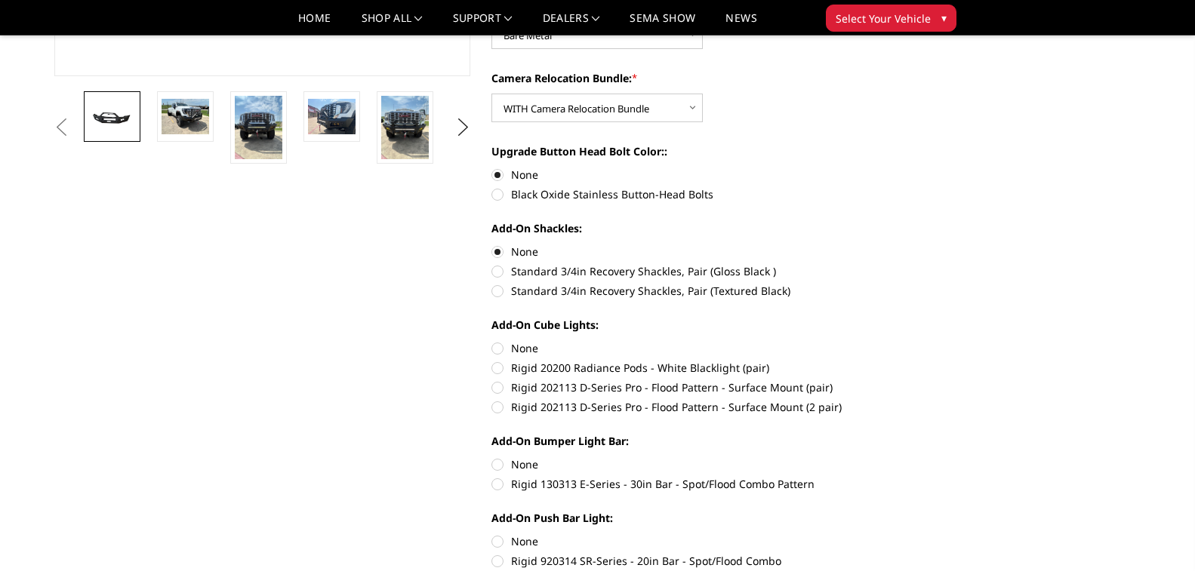
click at [513, 348] on label "None" at bounding box center [699, 348] width 417 height 16
click at [492, 341] on input "None" at bounding box center [491, 340] width 1 height 1
radio input "true"
click at [499, 462] on label "None" at bounding box center [699, 465] width 417 height 16
click at [492, 457] on input "None" at bounding box center [491, 457] width 1 height 1
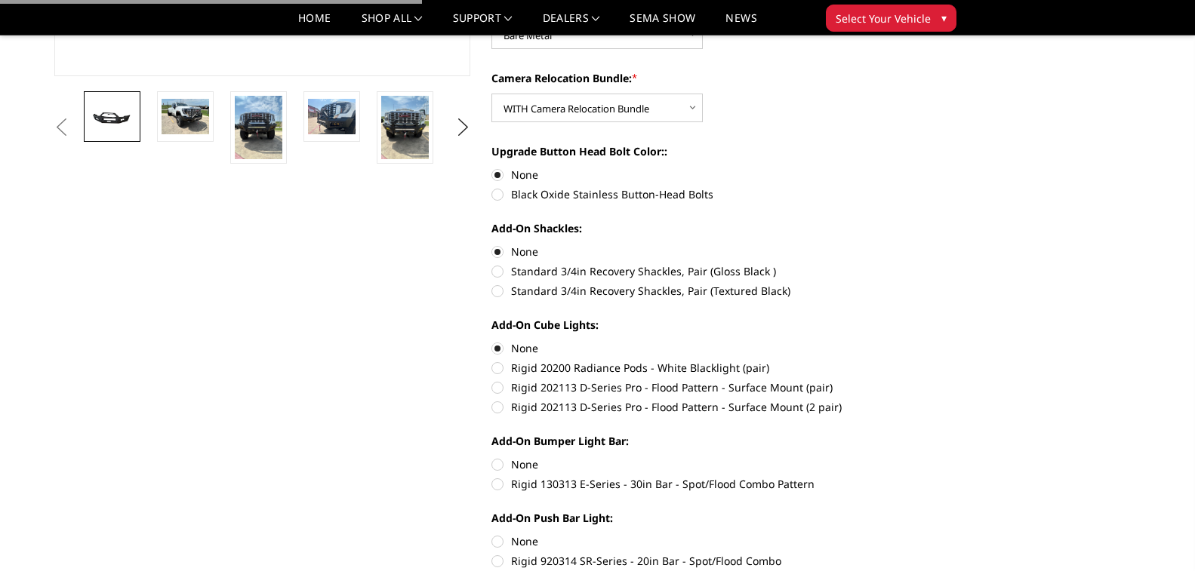
radio input "true"
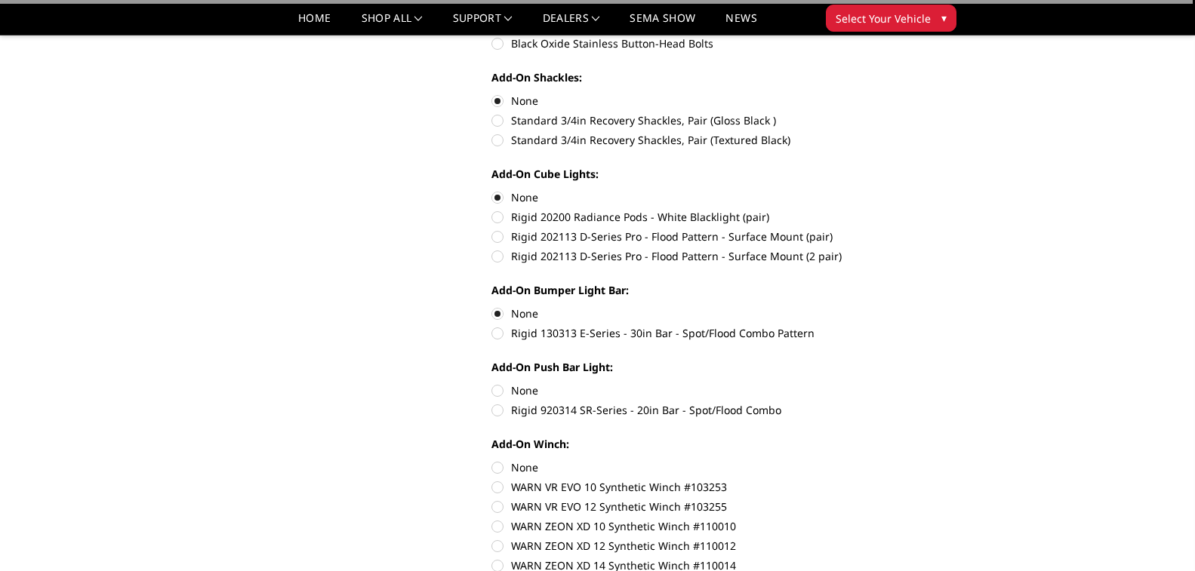
click at [510, 383] on label "None" at bounding box center [699, 391] width 417 height 16
click at [492, 383] on input "None" at bounding box center [491, 383] width 1 height 1
radio input "true"
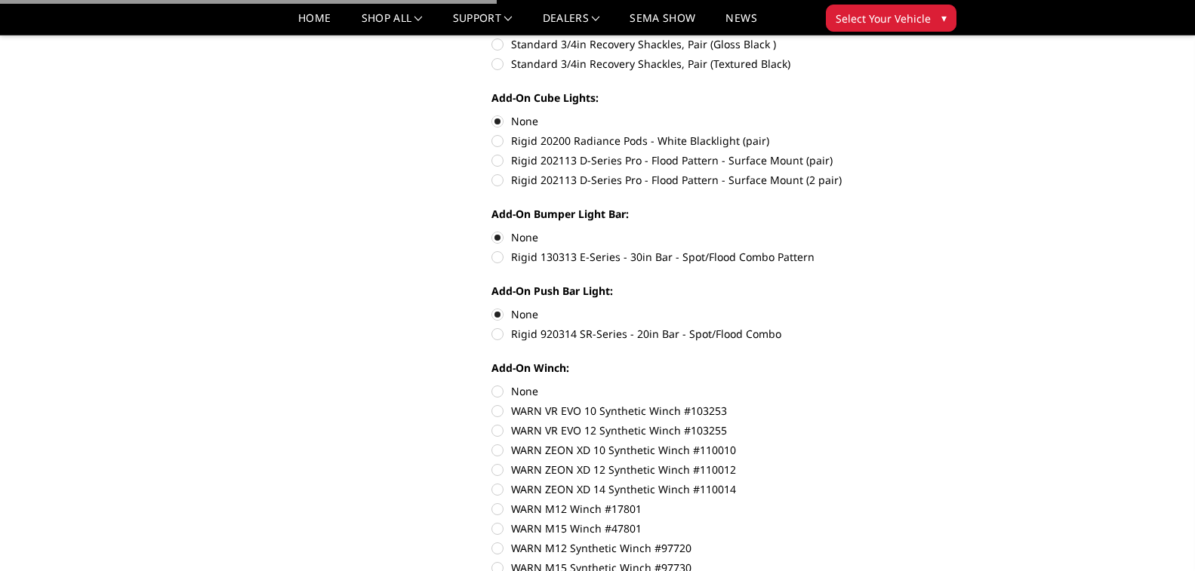
scroll to position [755, 0]
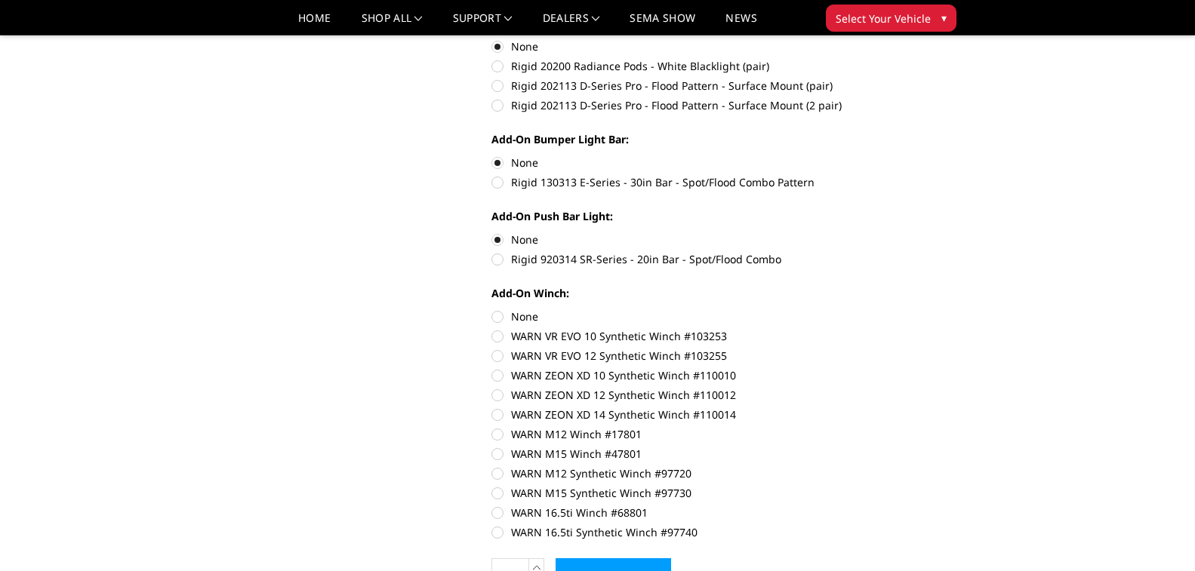
click at [500, 315] on label "None" at bounding box center [699, 317] width 417 height 16
click at [492, 309] on input "None" at bounding box center [491, 309] width 1 height 1
radio input "true"
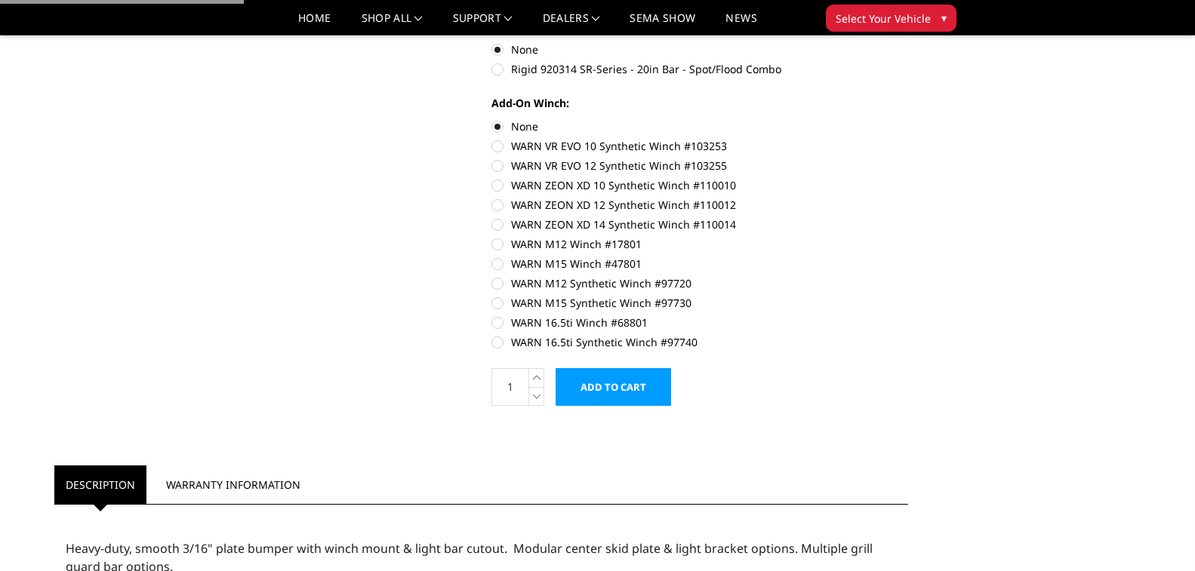
scroll to position [981, 0]
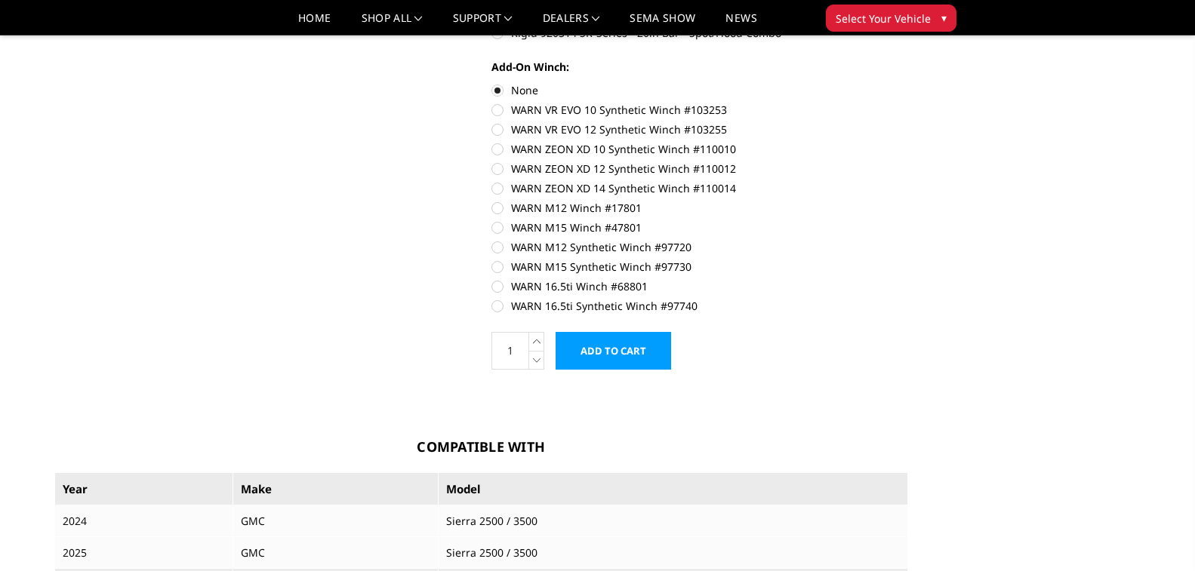
click at [623, 353] on input "Add to Cart" at bounding box center [612, 351] width 115 height 38
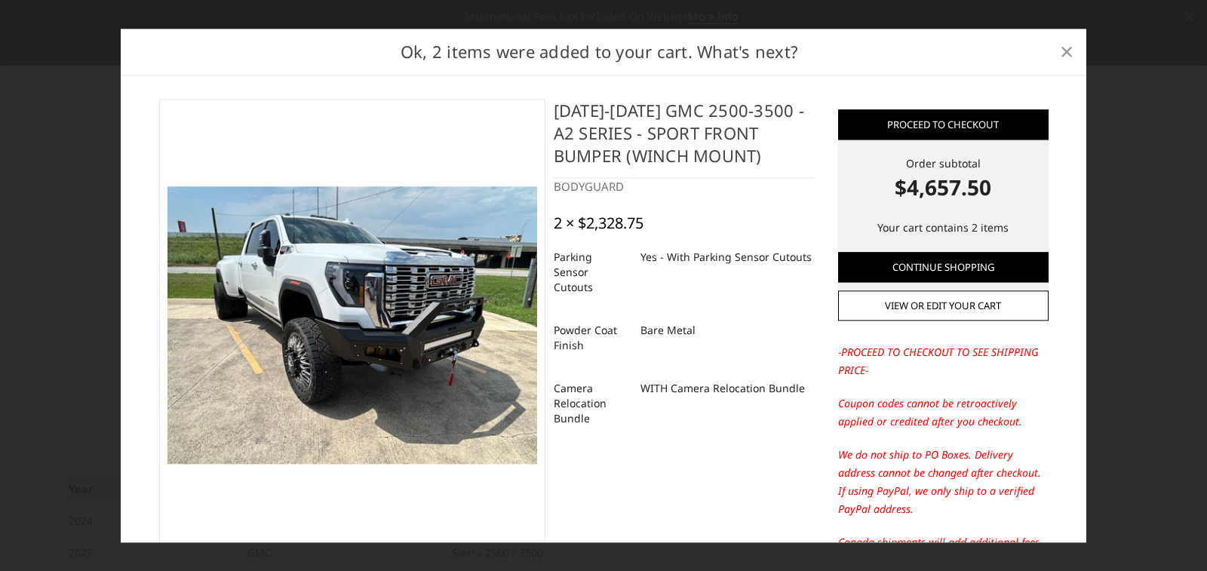
click at [1075, 47] on link "×" at bounding box center [1067, 52] width 24 height 24
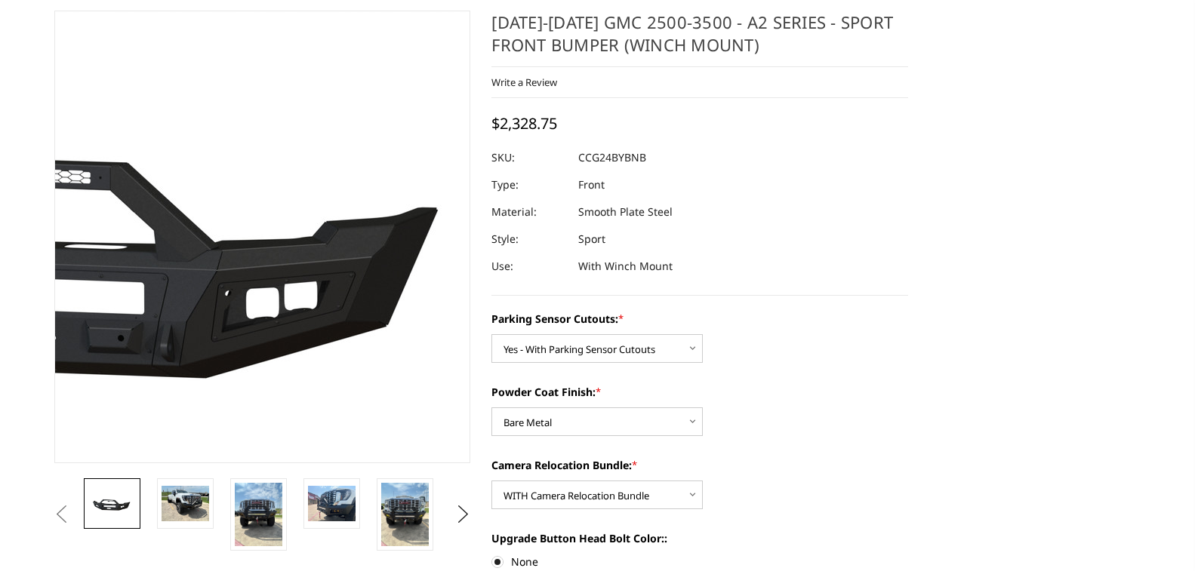
scroll to position [0, 0]
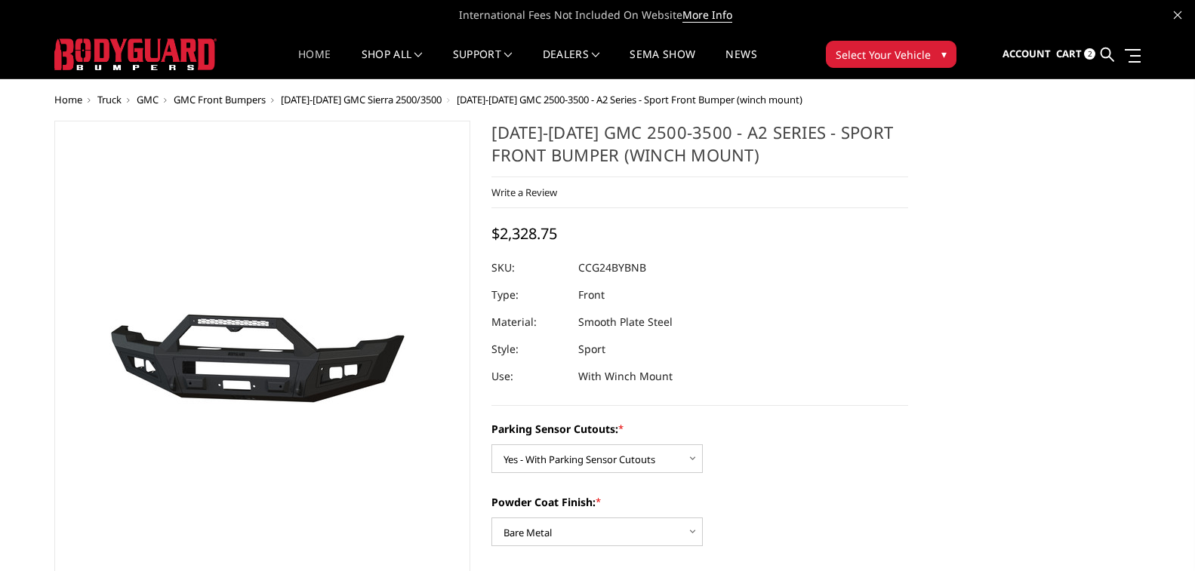
click at [312, 49] on link "Home" at bounding box center [314, 63] width 32 height 29
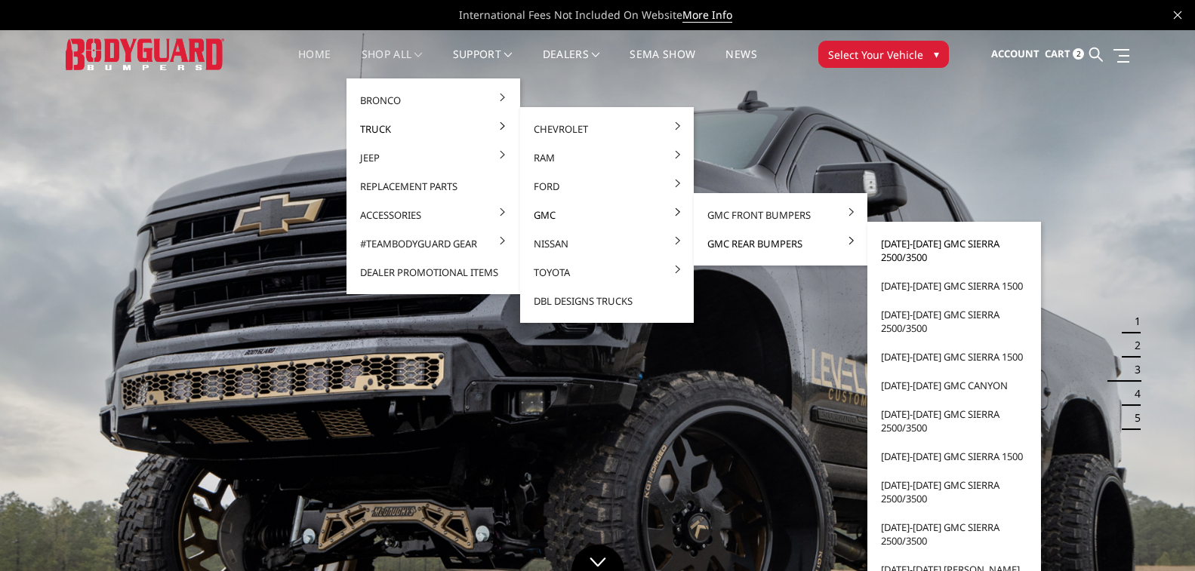
click at [945, 245] on link "[DATE]-[DATE] GMC Sierra 2500/3500" at bounding box center [953, 250] width 161 height 42
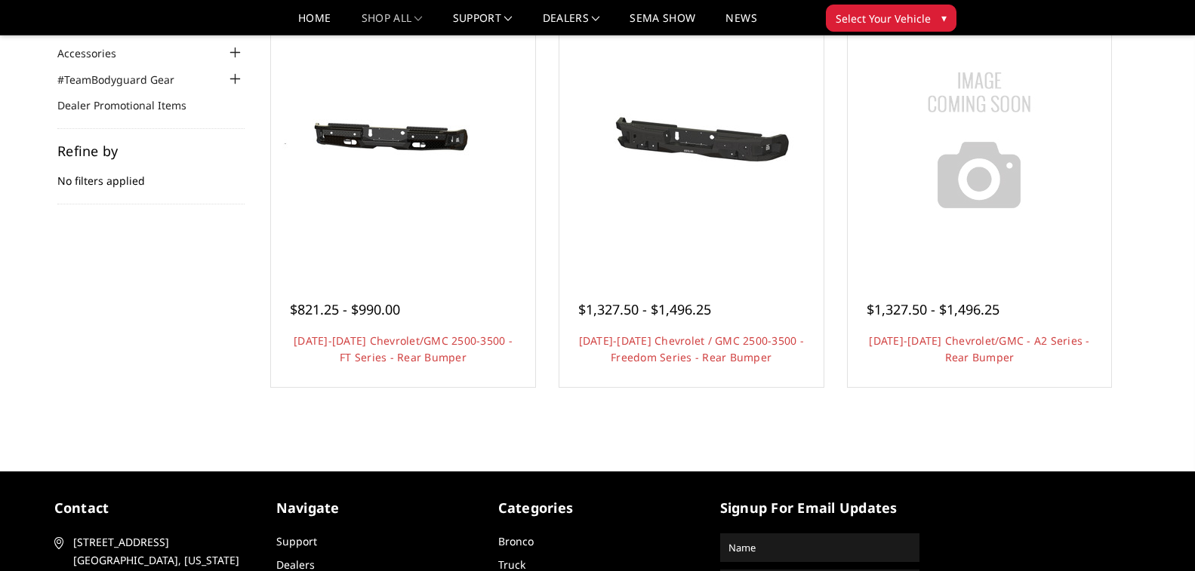
scroll to position [151, 0]
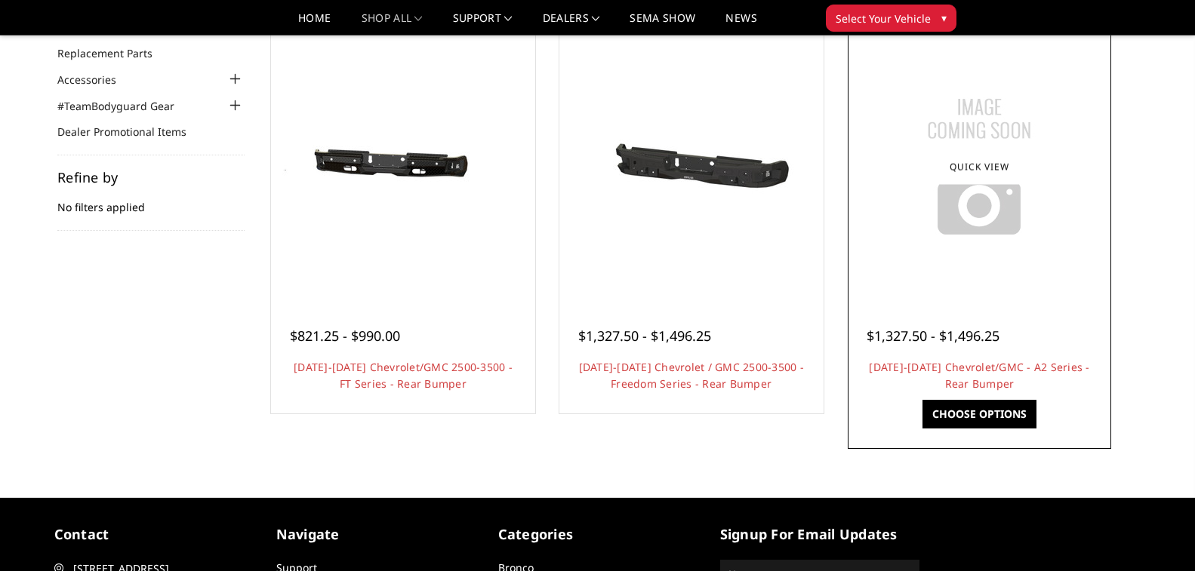
click at [940, 287] on div at bounding box center [979, 166] width 257 height 257
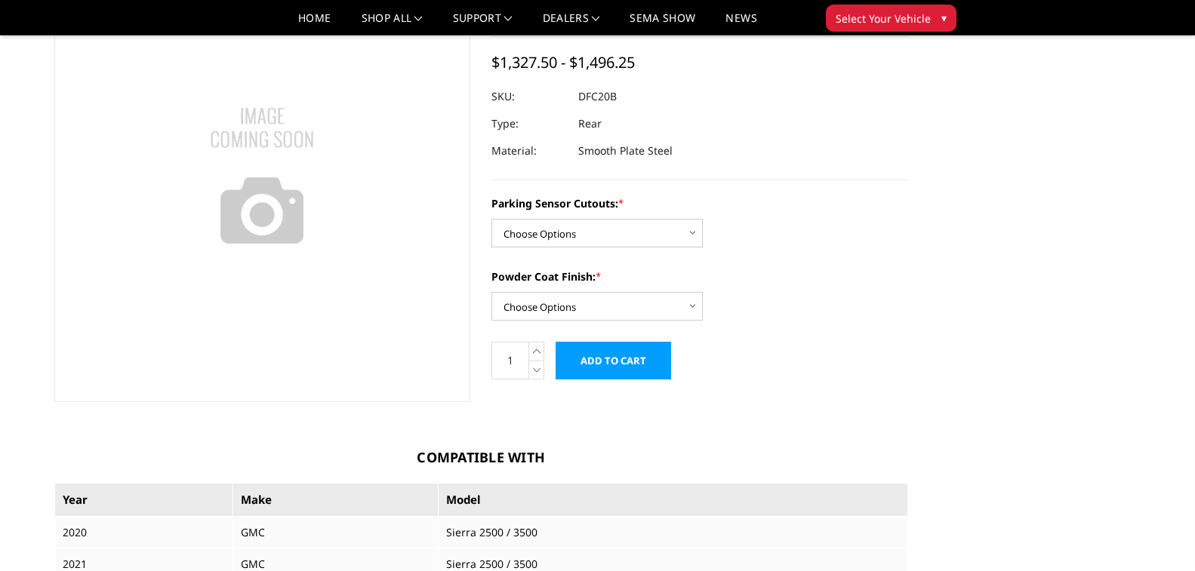
scroll to position [151, 0]
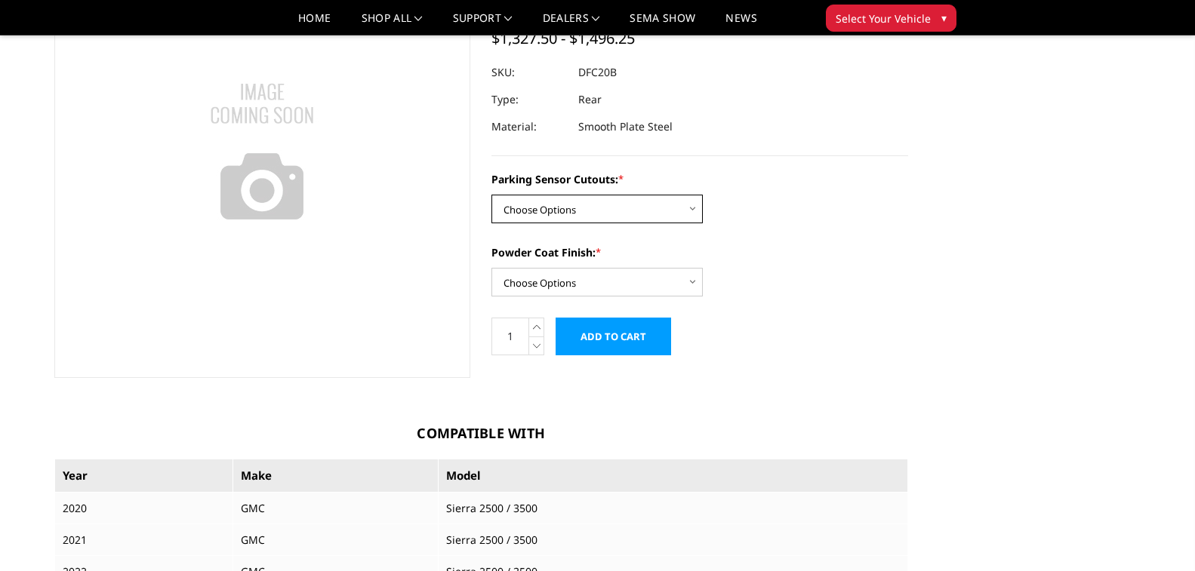
click at [617, 211] on select "Choose Options No - Without Parking Sensor Cutouts Yes - With Parking Sensor Cu…" at bounding box center [596, 209] width 211 height 29
select select "2261"
click at [491, 195] on select "Choose Options No - Without Parking Sensor Cutouts Yes - With Parking Sensor Cu…" at bounding box center [596, 209] width 211 height 29
click at [583, 289] on select "Choose Options Bare Metal Textured Black Powder Coat" at bounding box center [596, 282] width 211 height 29
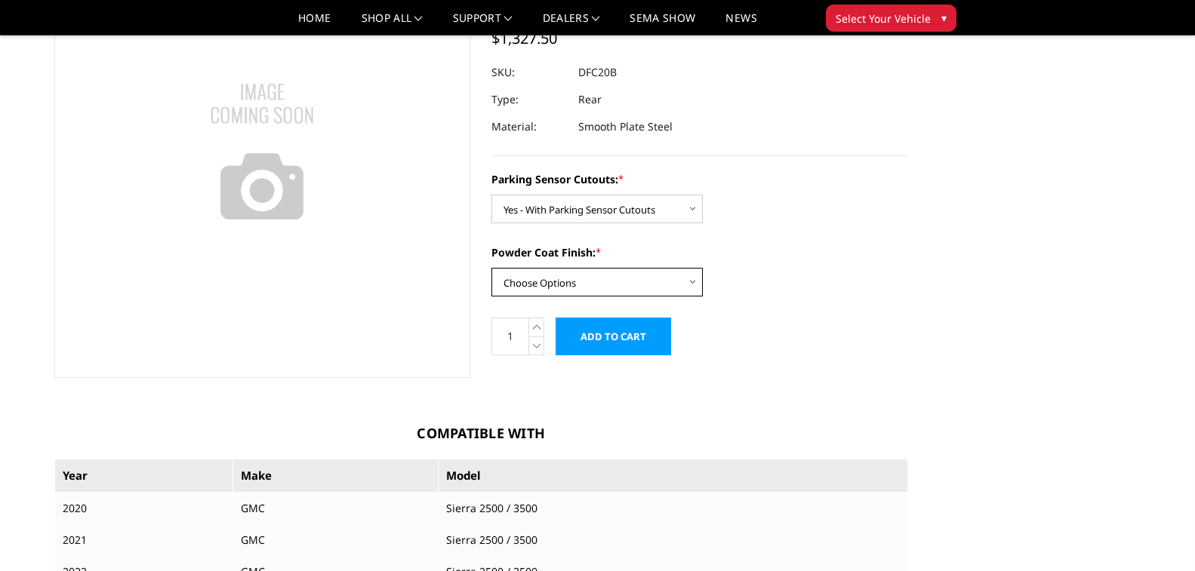
select select "2262"
click at [491, 268] on select "Choose Options Bare Metal Textured Black Powder Coat" at bounding box center [596, 282] width 211 height 29
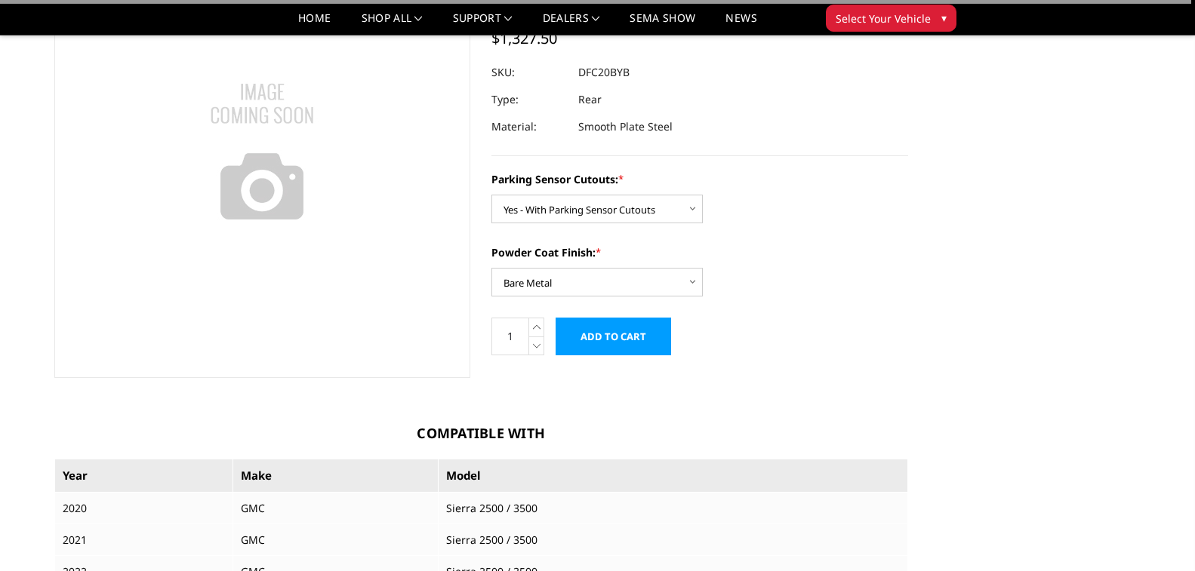
click at [646, 340] on input "Add to Cart" at bounding box center [612, 337] width 115 height 38
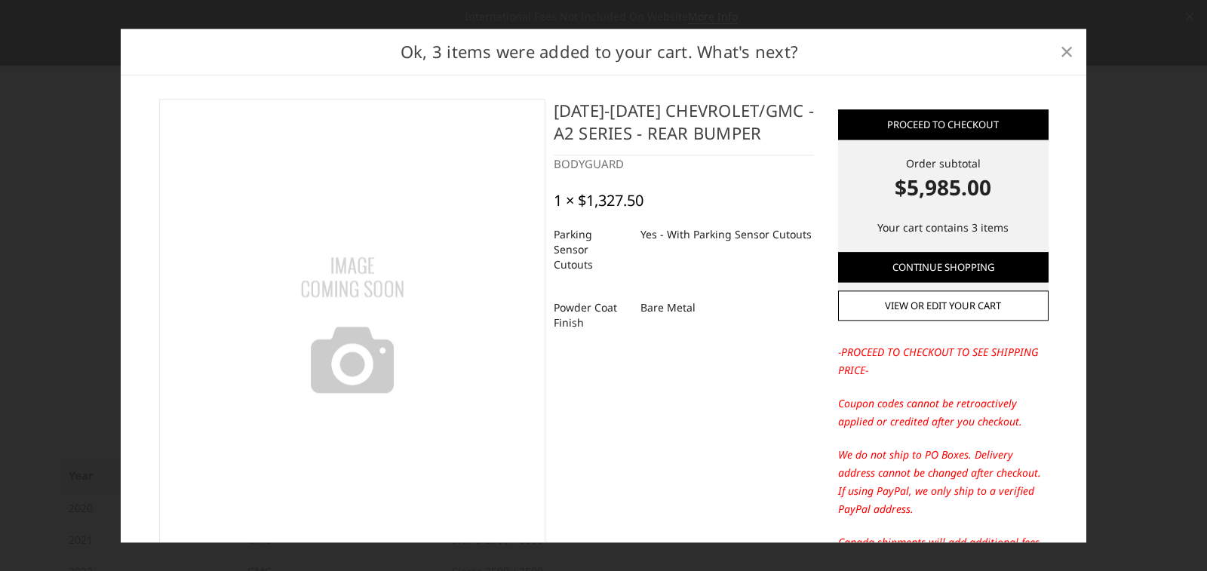
click at [1073, 43] on span "×" at bounding box center [1067, 51] width 14 height 32
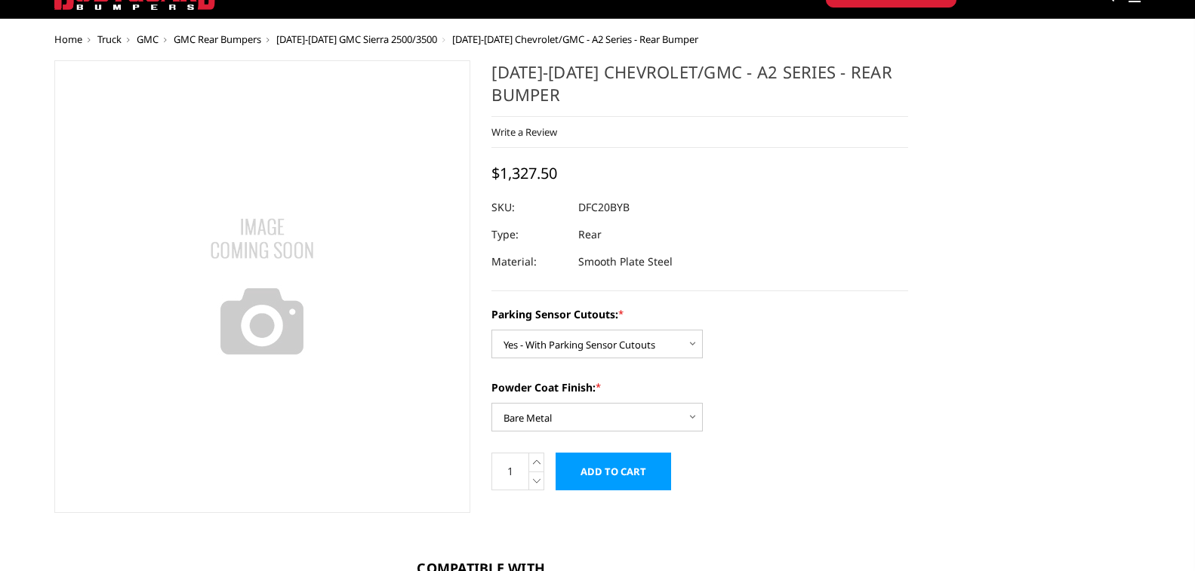
scroll to position [0, 0]
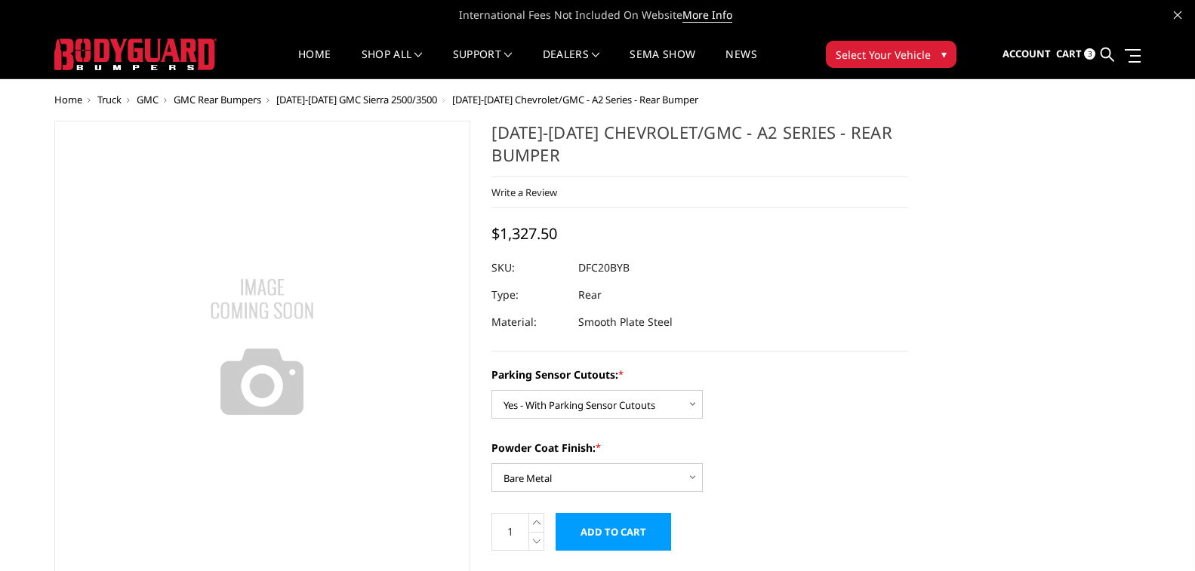
click at [1084, 59] on link "Cart 3" at bounding box center [1075, 54] width 39 height 41
